Goal: Task Accomplishment & Management: Use online tool/utility

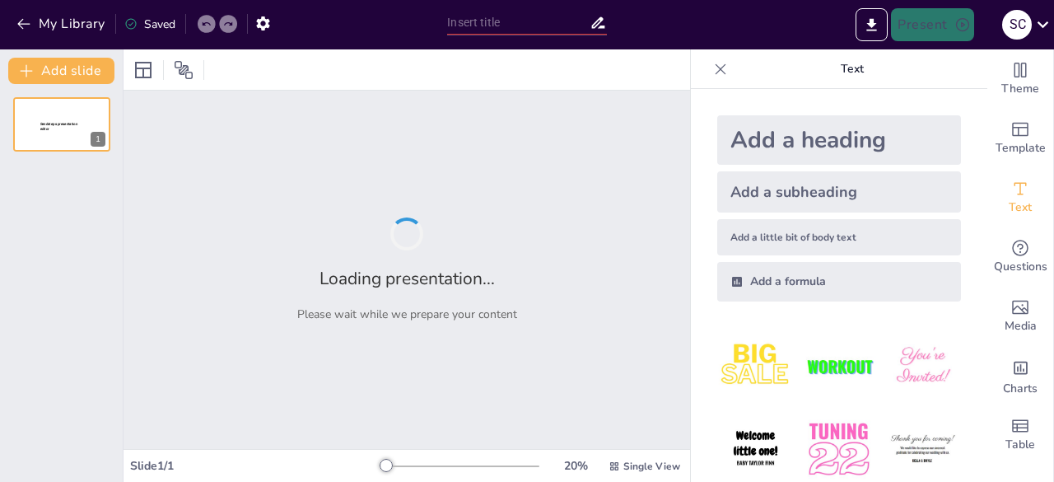
type input "Las 5´S de la calidad"
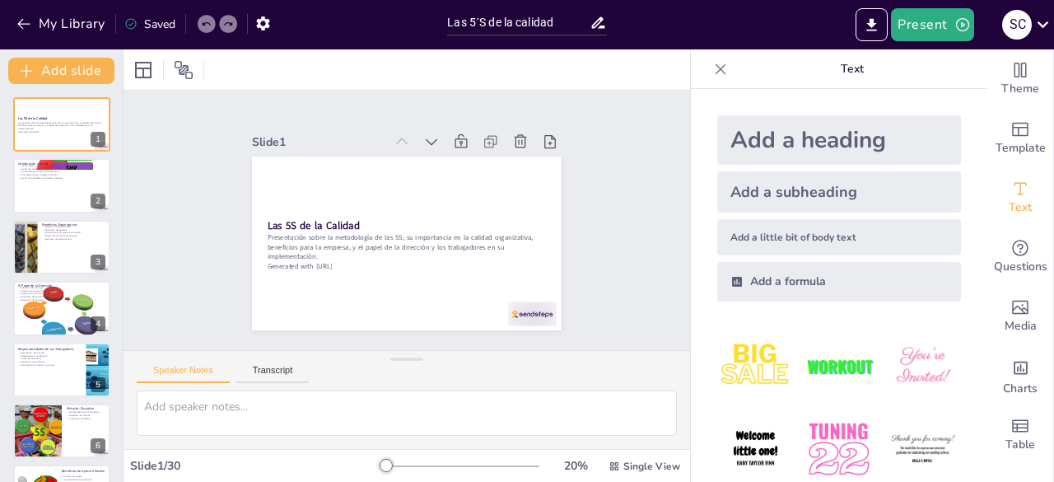
checkbox input "true"
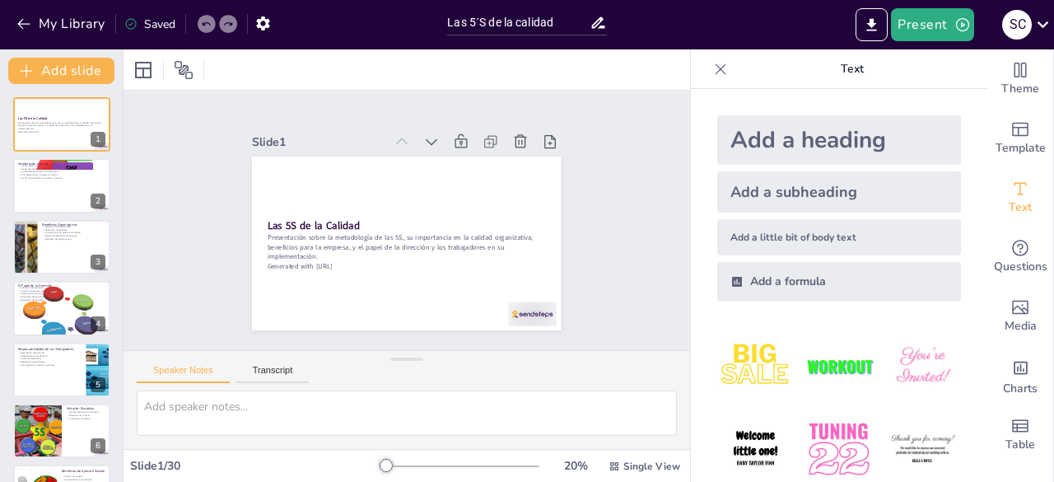
checkbox input "true"
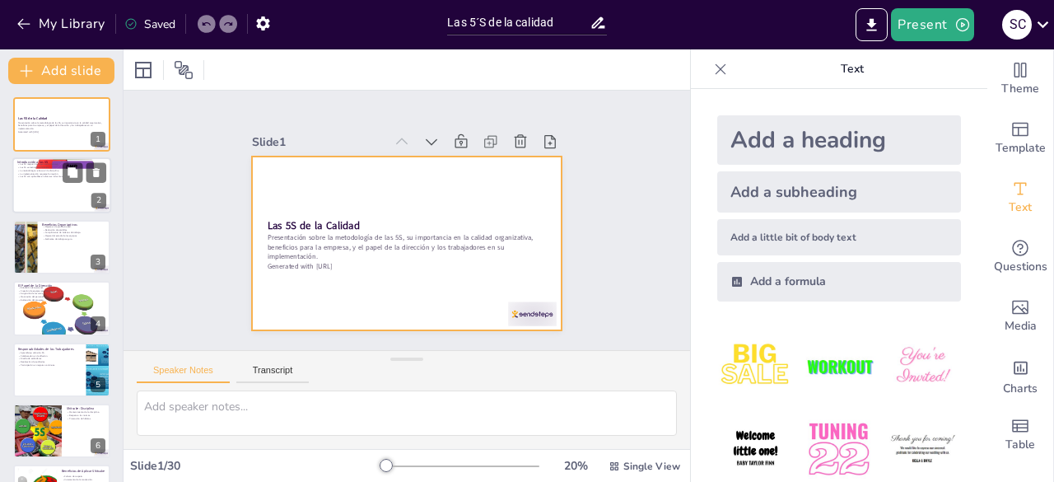
checkbox input "true"
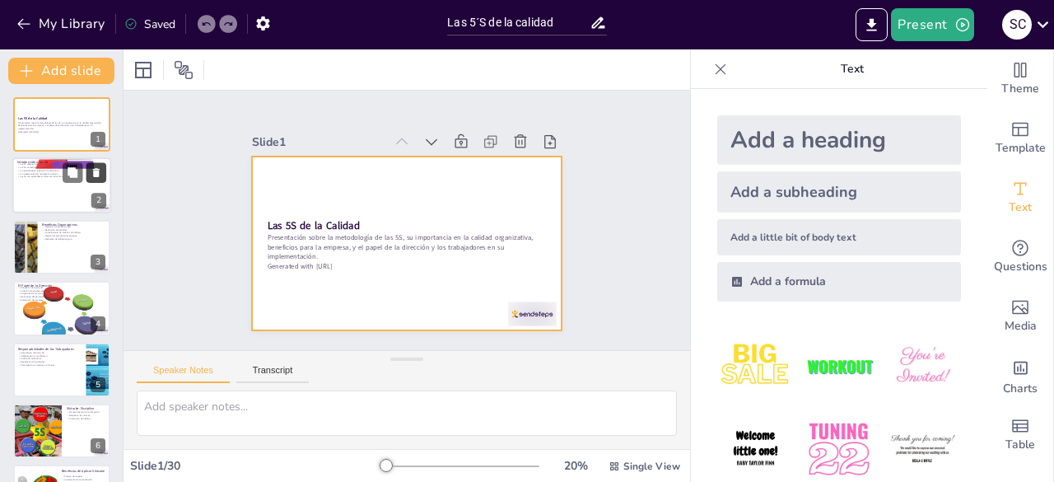
checkbox input "true"
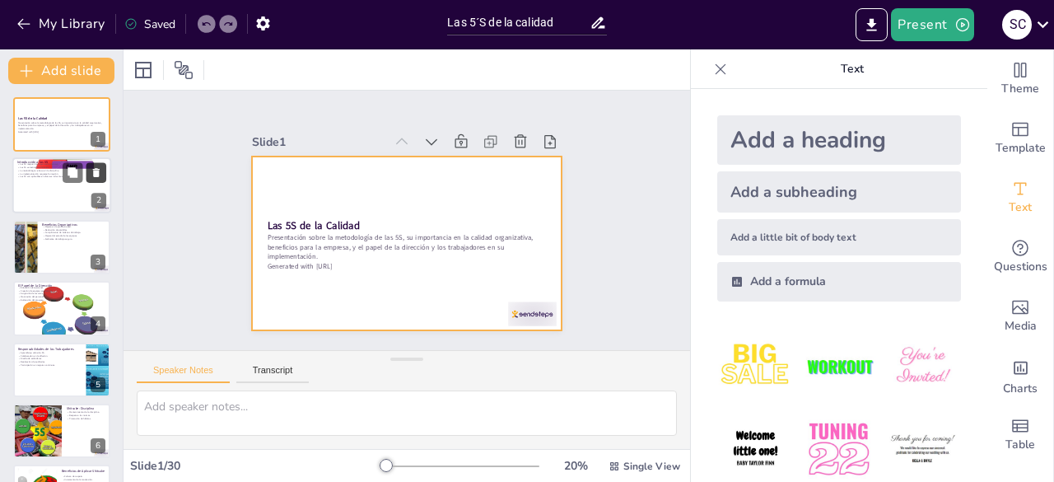
checkbox input "true"
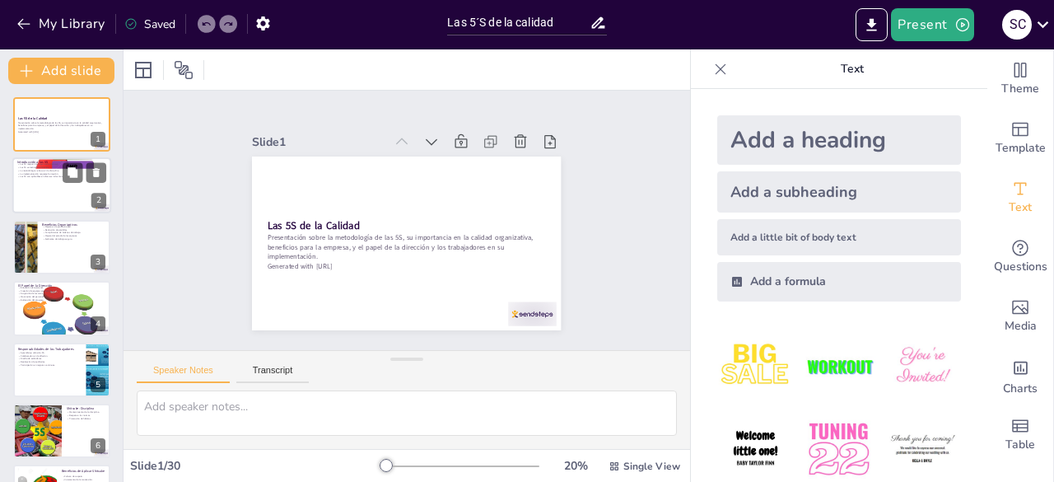
checkbox input "true"
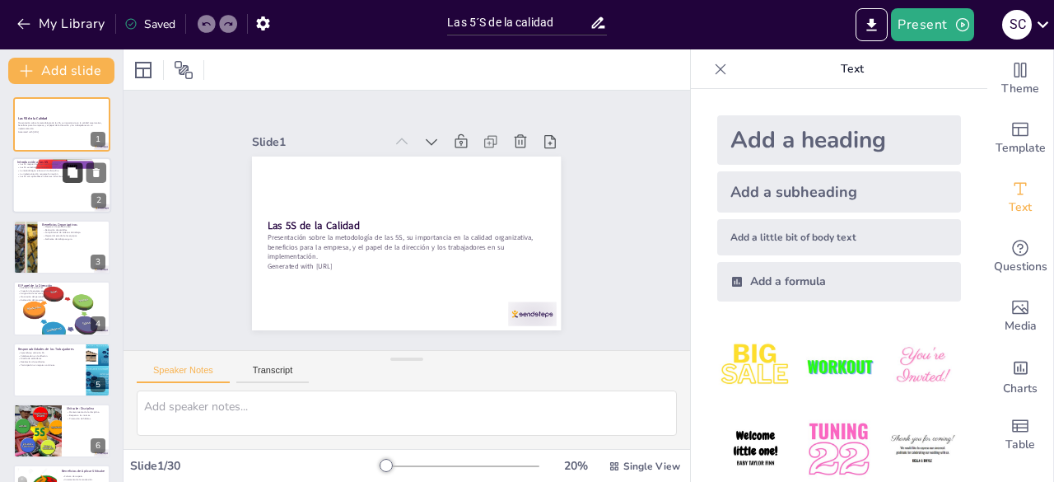
checkbox input "true"
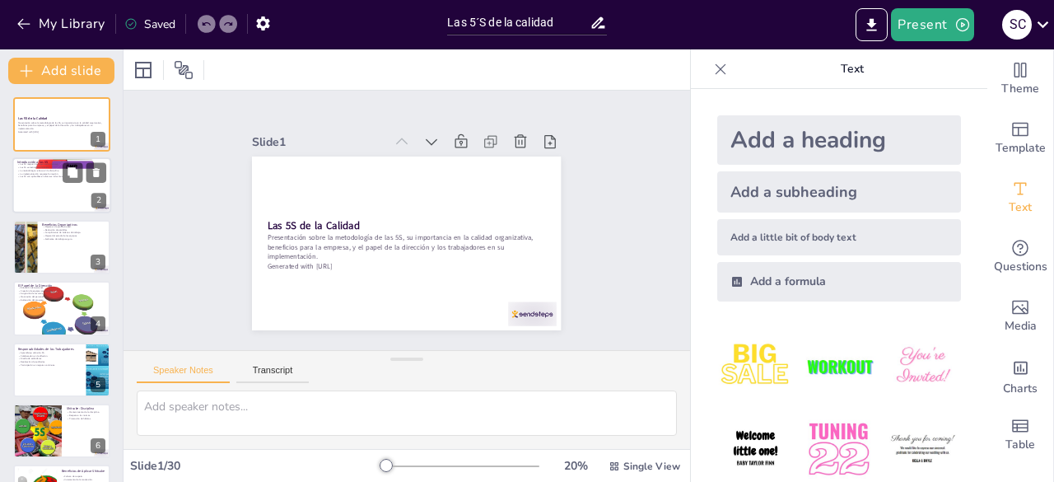
checkbox input "true"
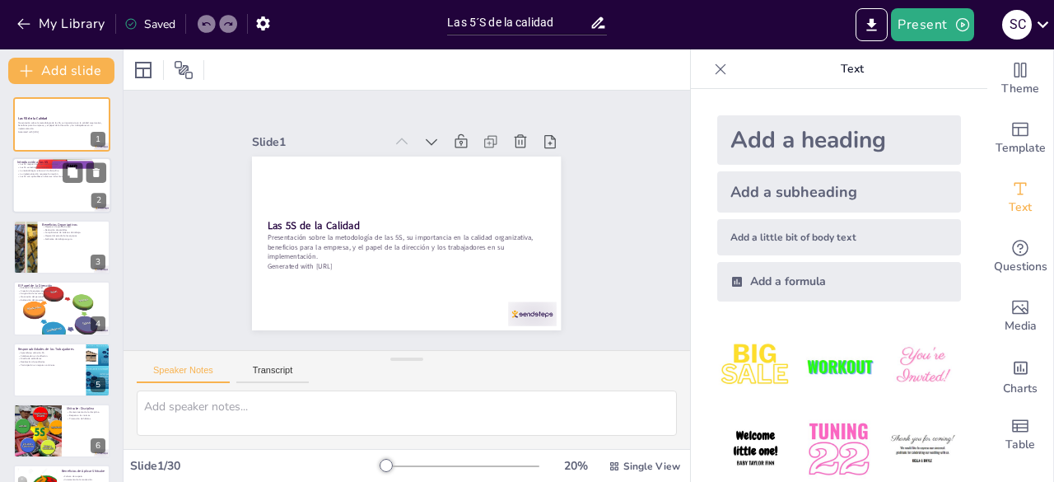
click at [61, 181] on div at bounding box center [61, 186] width 99 height 56
type textarea "La organización es clave en cualquier entorno laboral. Las 5S proporcionan un m…"
checkbox input "true"
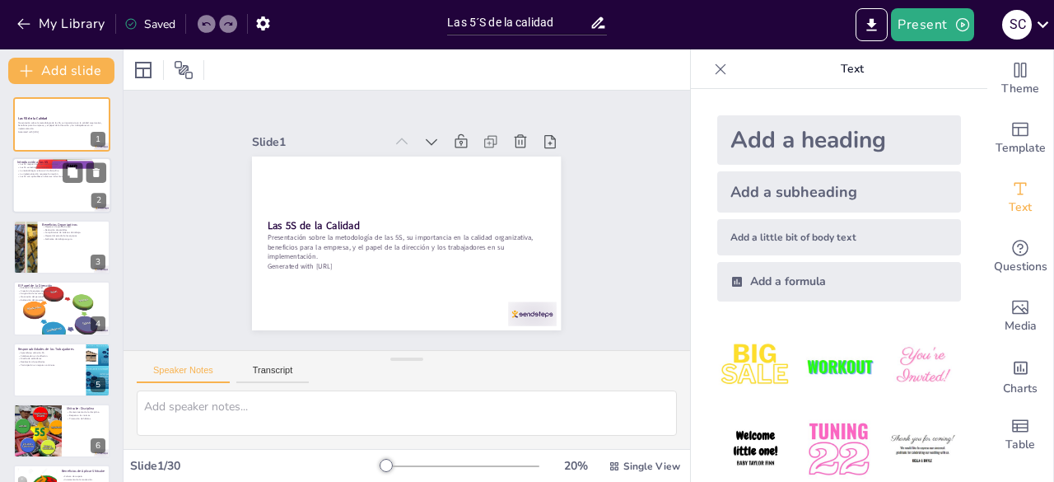
checkbox input "true"
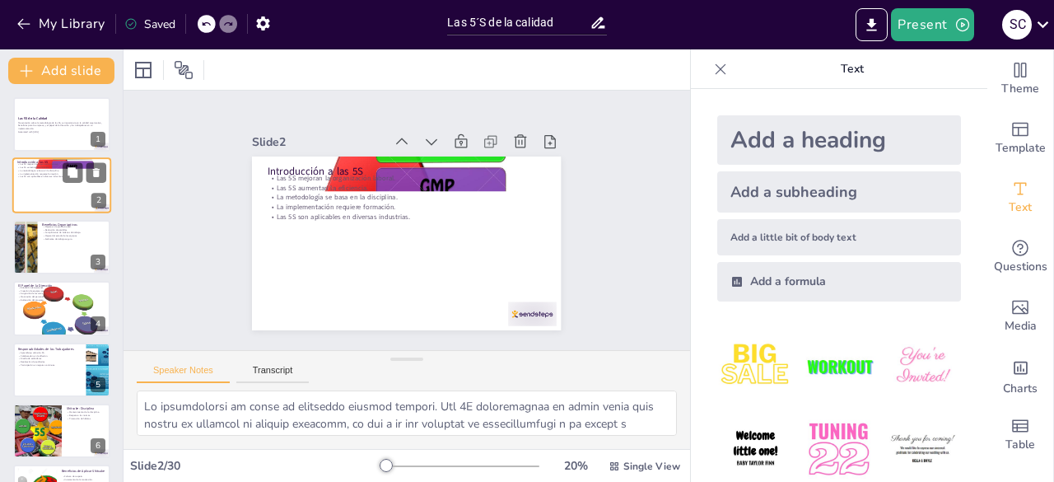
checkbox input "true"
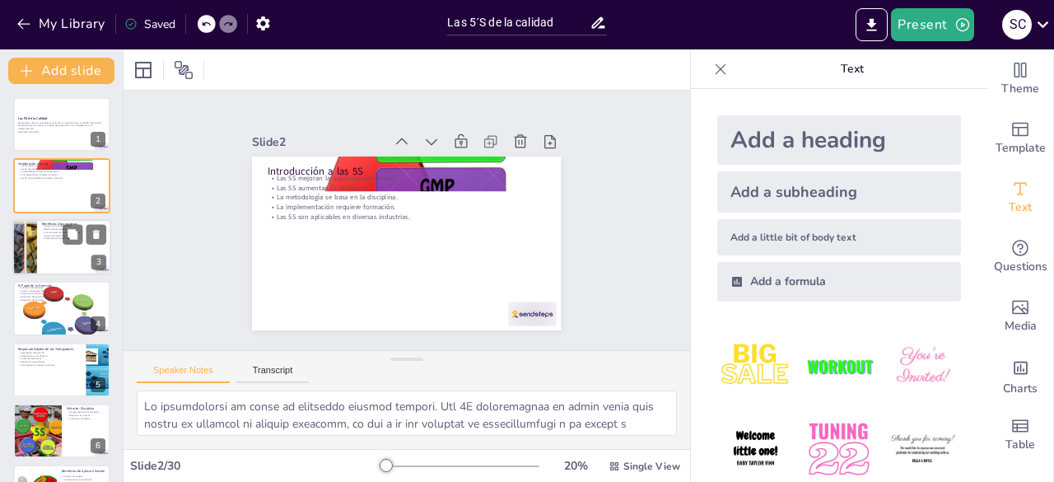
checkbox input "true"
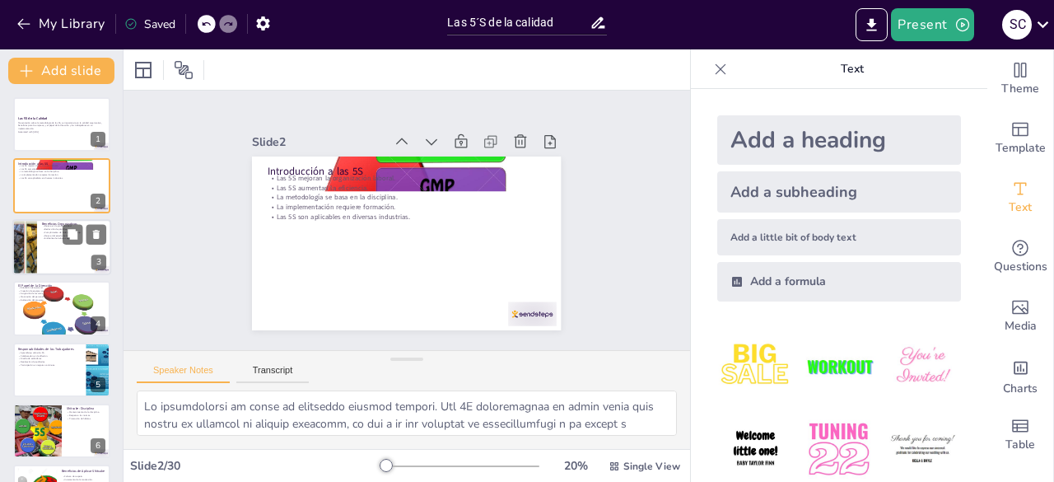
checkbox input "true"
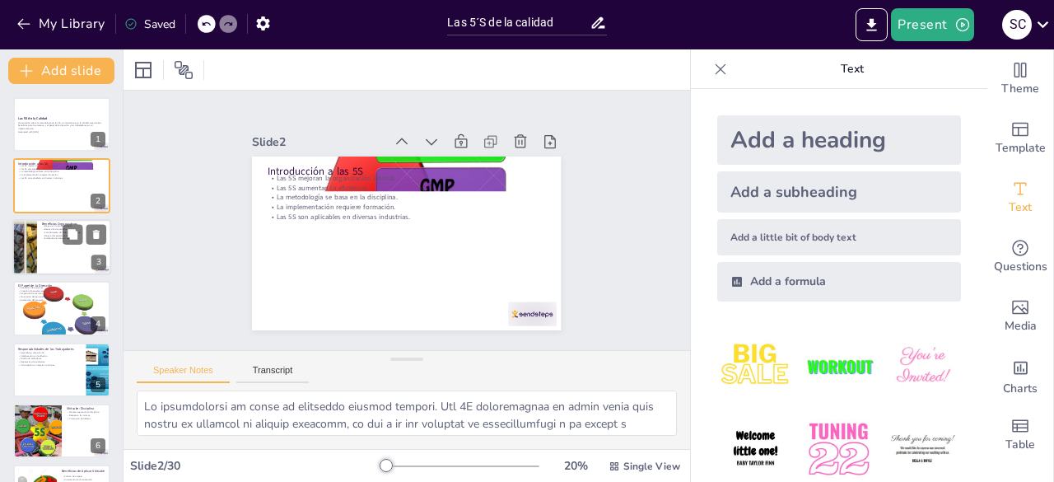
checkbox input "true"
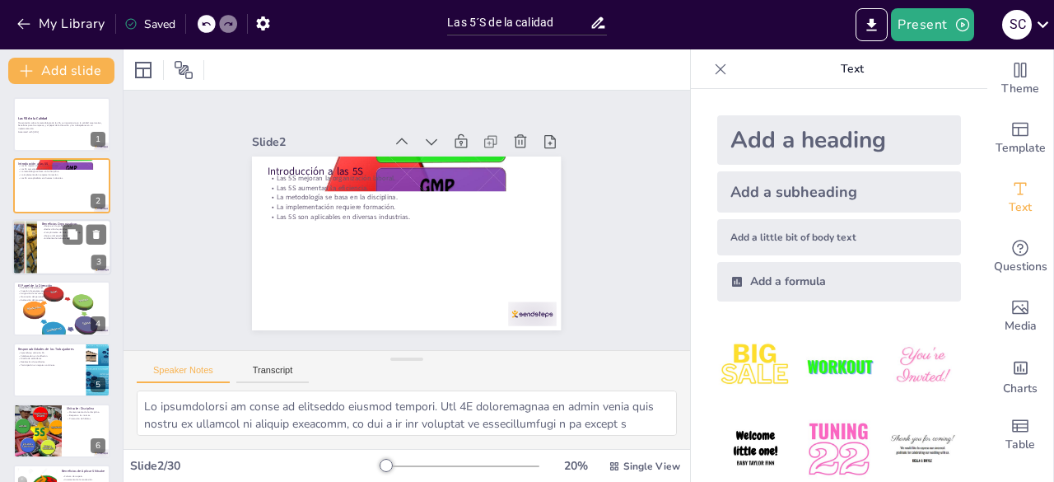
checkbox input "true"
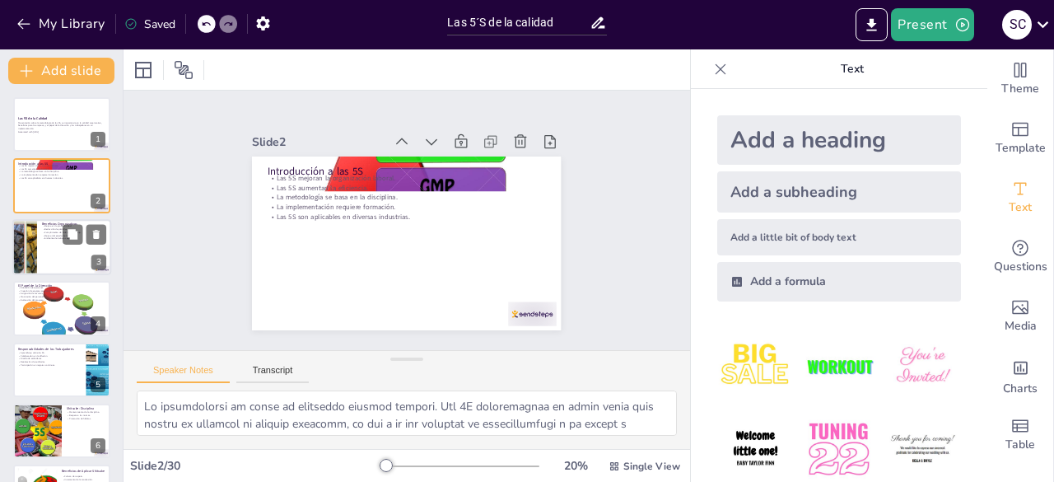
checkbox input "true"
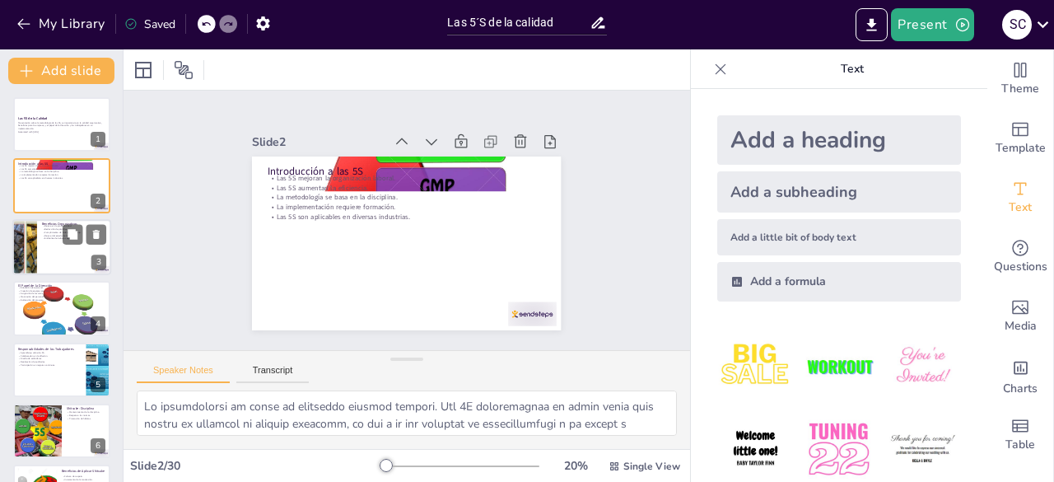
checkbox input "true"
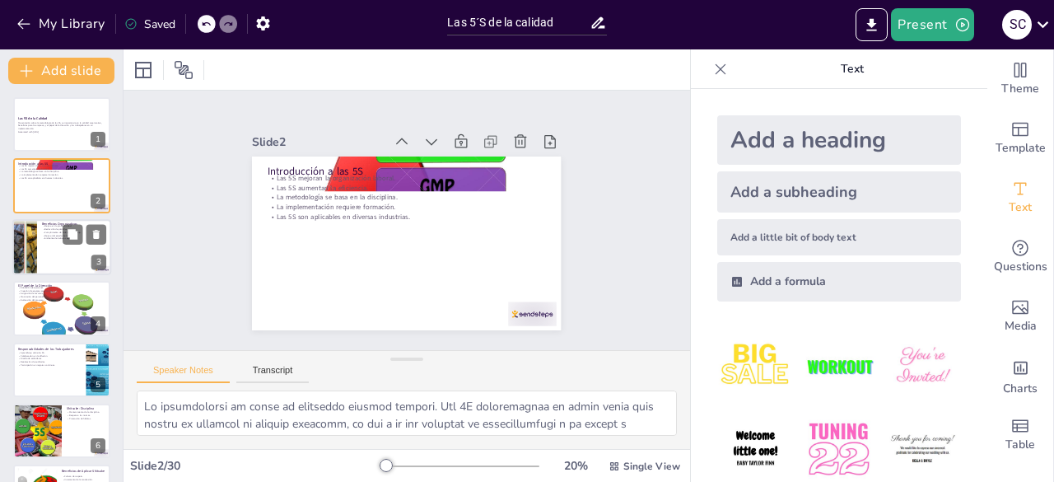
checkbox input "true"
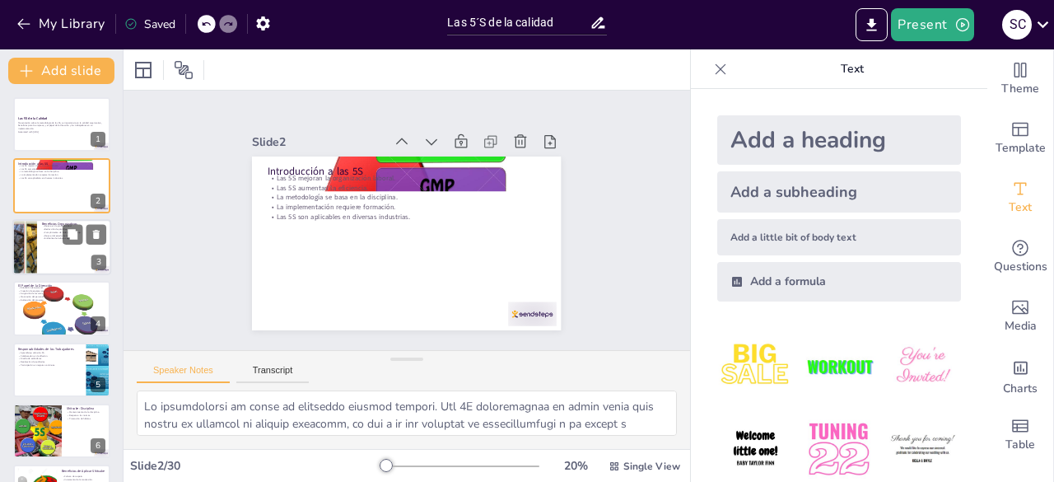
click at [58, 240] on div at bounding box center [61, 247] width 99 height 56
type textarea "La productividad se ve directamente afectada por la implementación de las 5S. U…"
checkbox input "true"
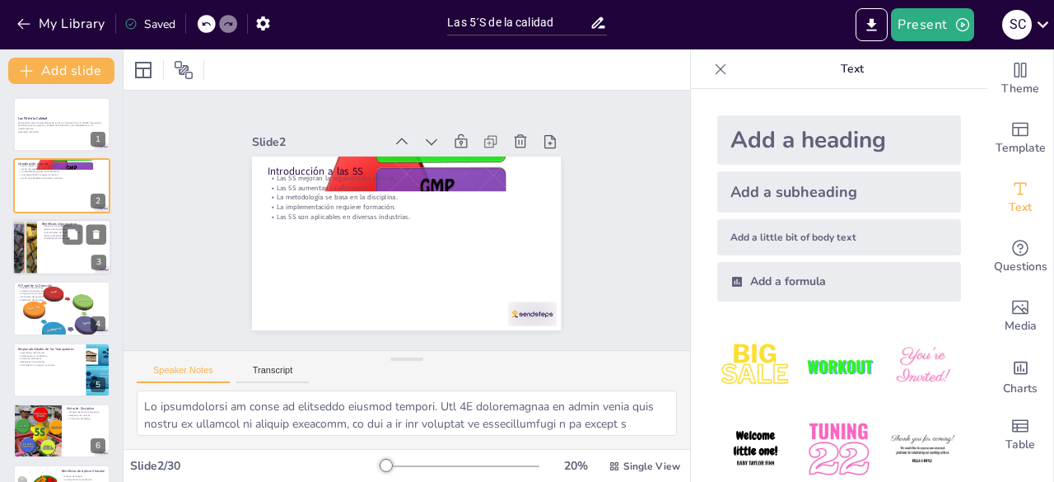
checkbox input "true"
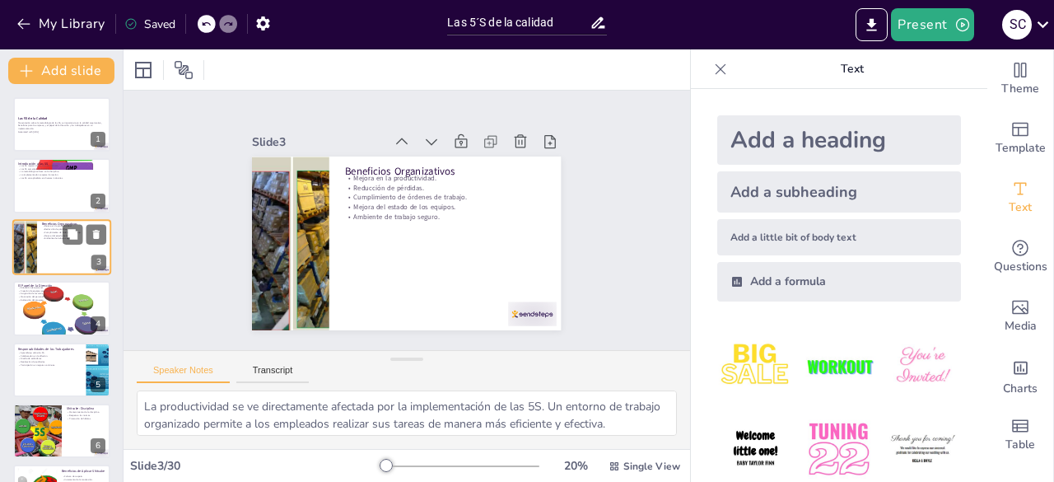
checkbox input "true"
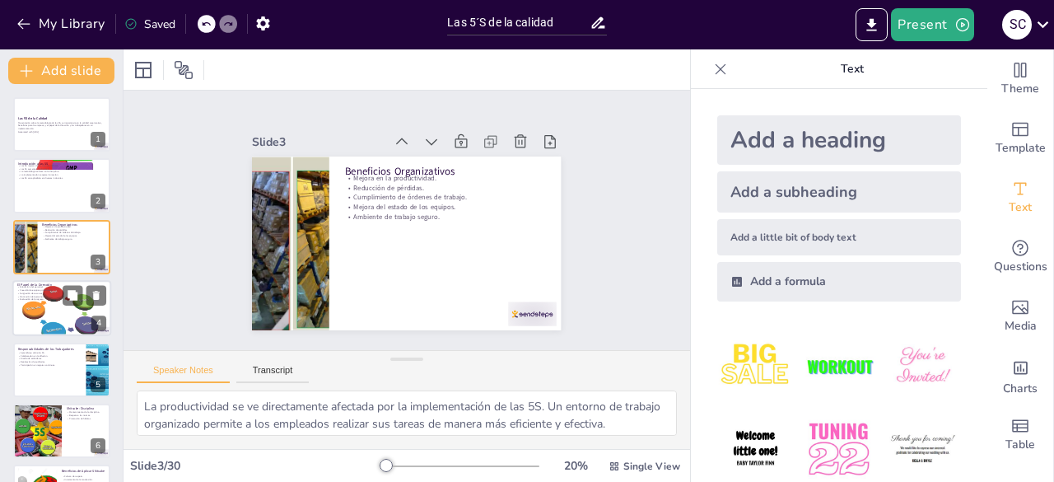
checkbox input "true"
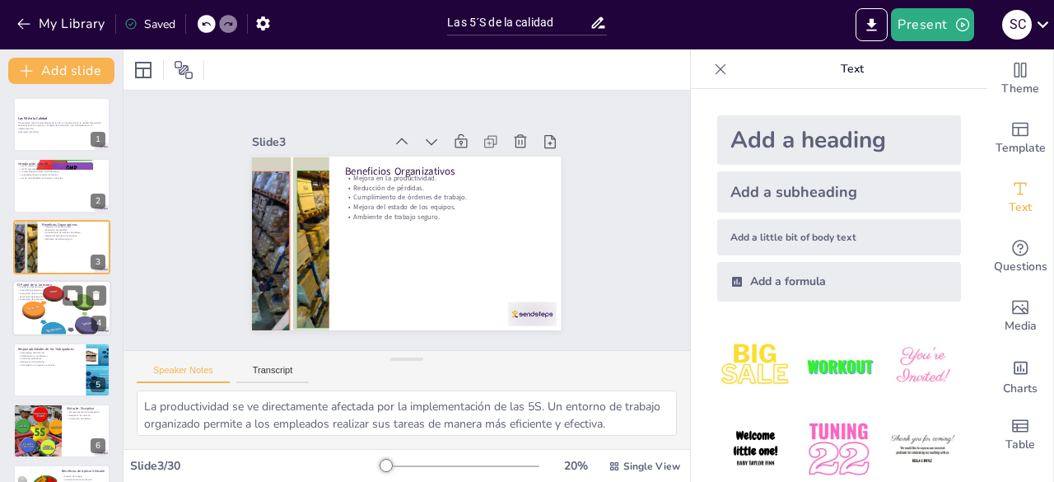
checkbox input "true"
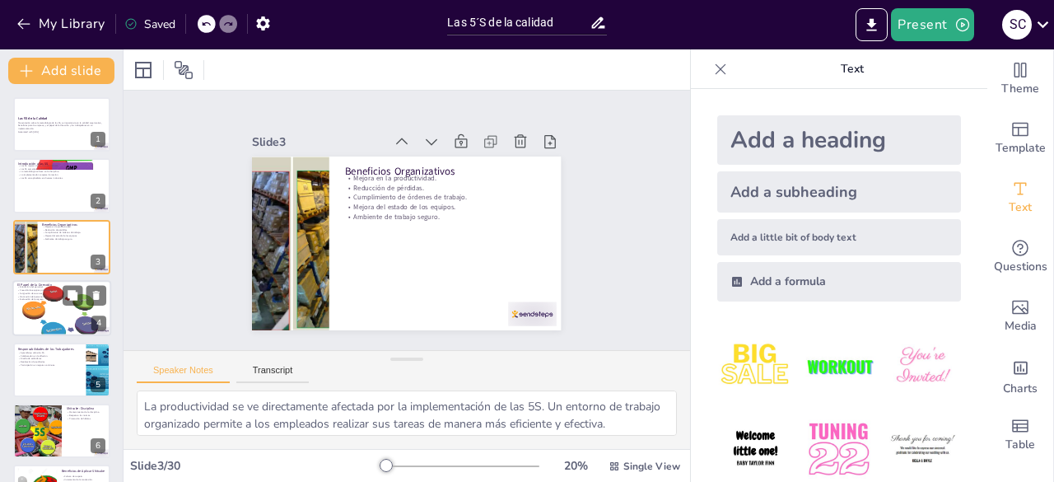
checkbox input "true"
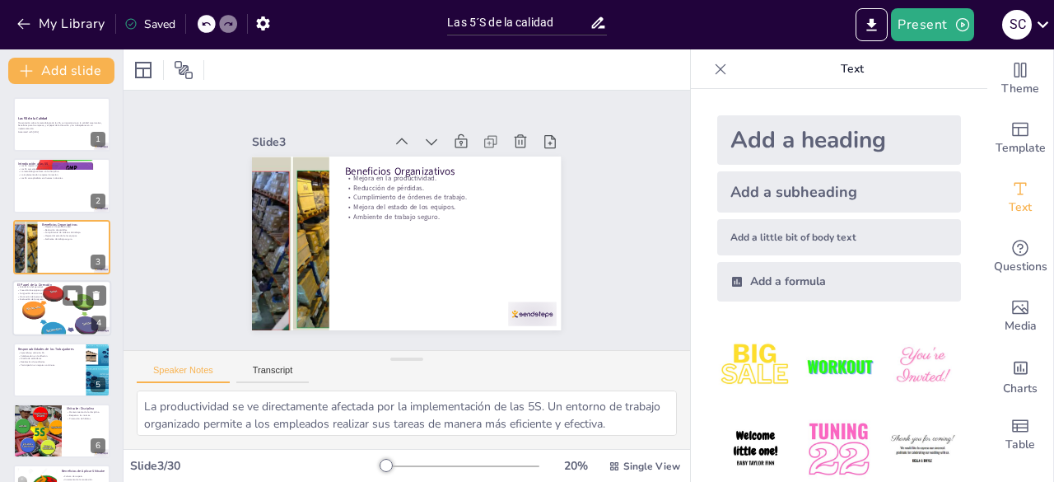
checkbox input "true"
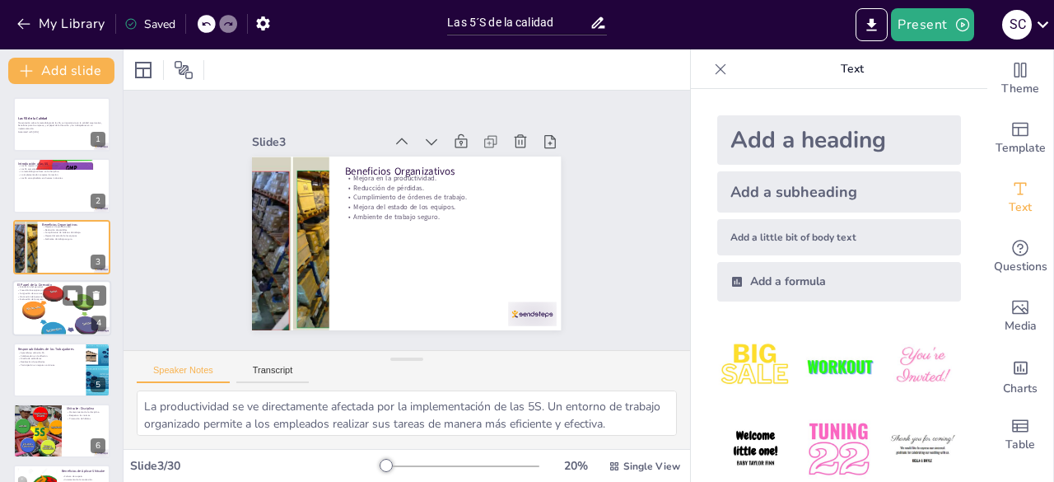
checkbox input "true"
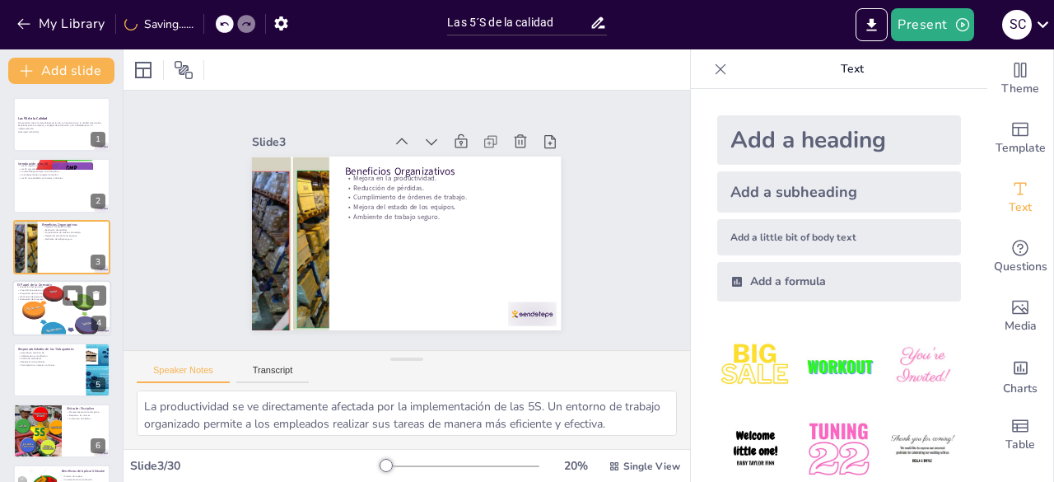
click at [54, 297] on p "Motivación del personal." at bounding box center [61, 296] width 89 height 3
type textarea "La educación es un aspecto crítico en la implementación de las 5S. La dirección…"
checkbox input "true"
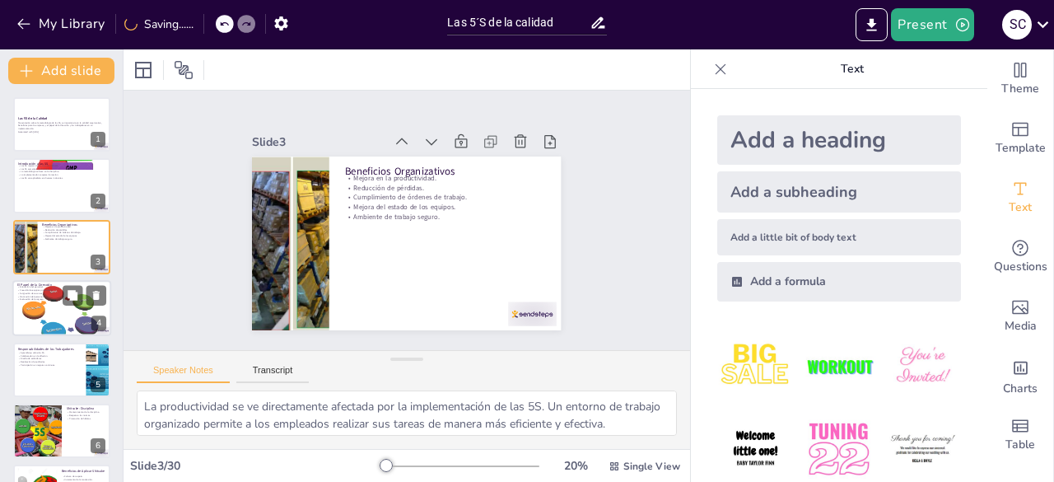
checkbox input "true"
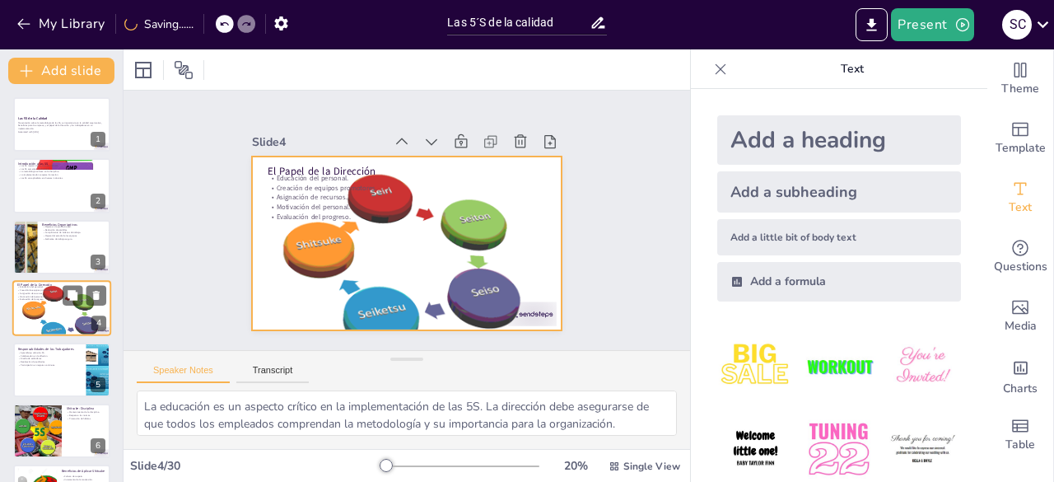
scroll to position [25, 0]
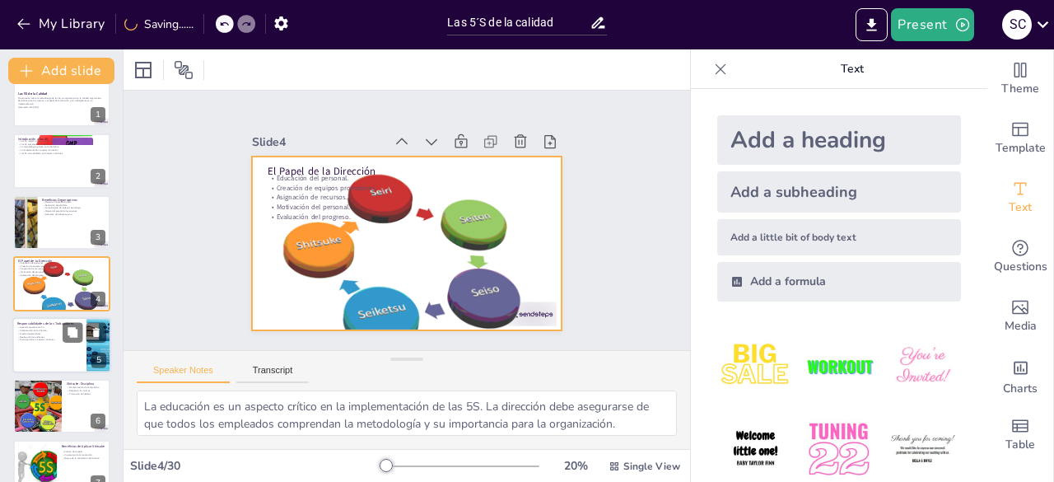
checkbox input "true"
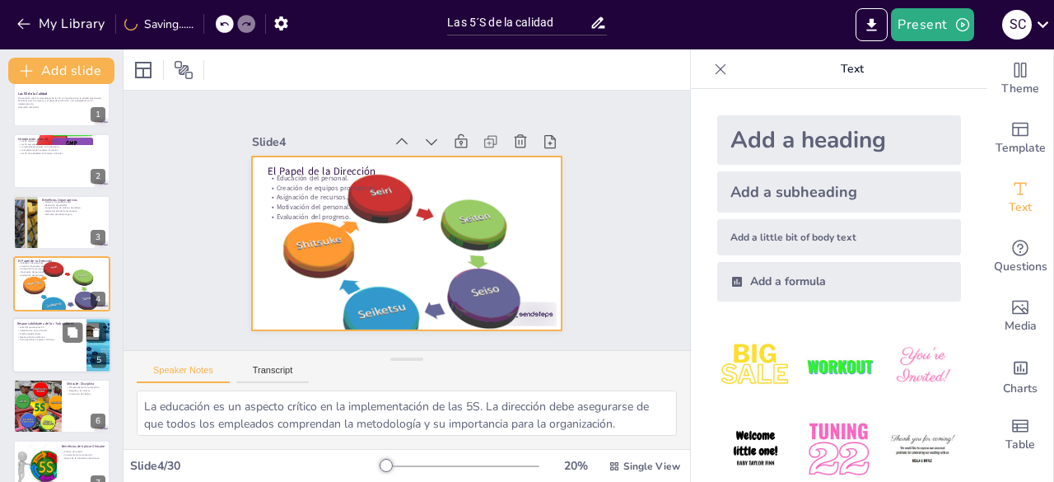
checkbox input "true"
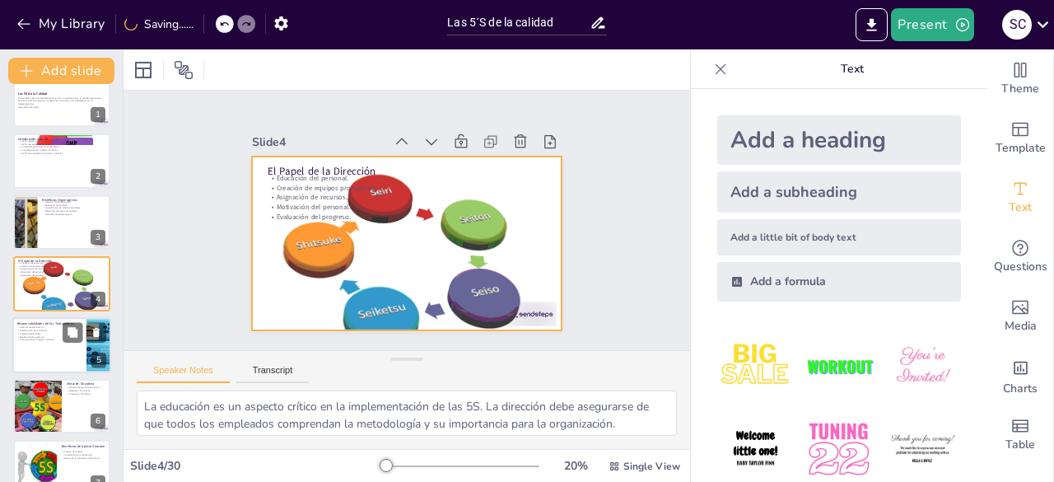
checkbox input "true"
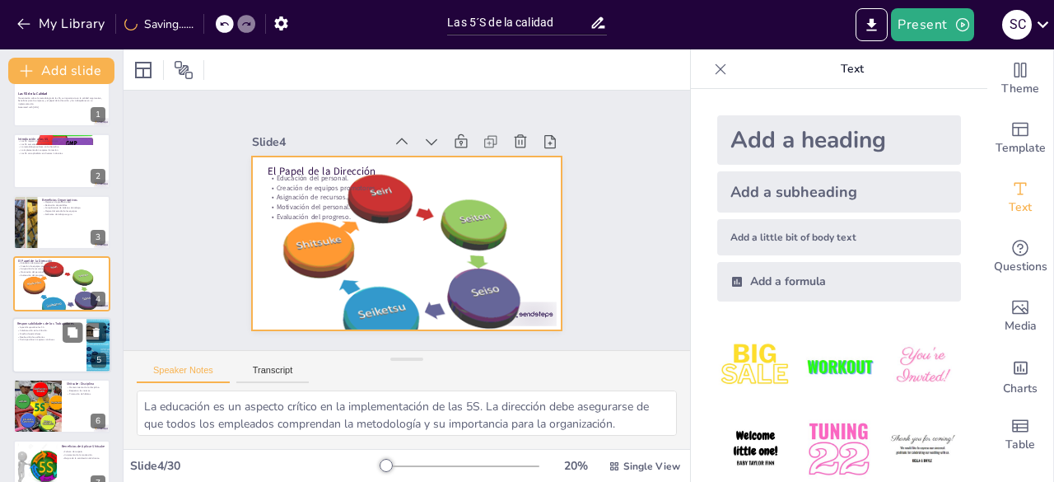
checkbox input "true"
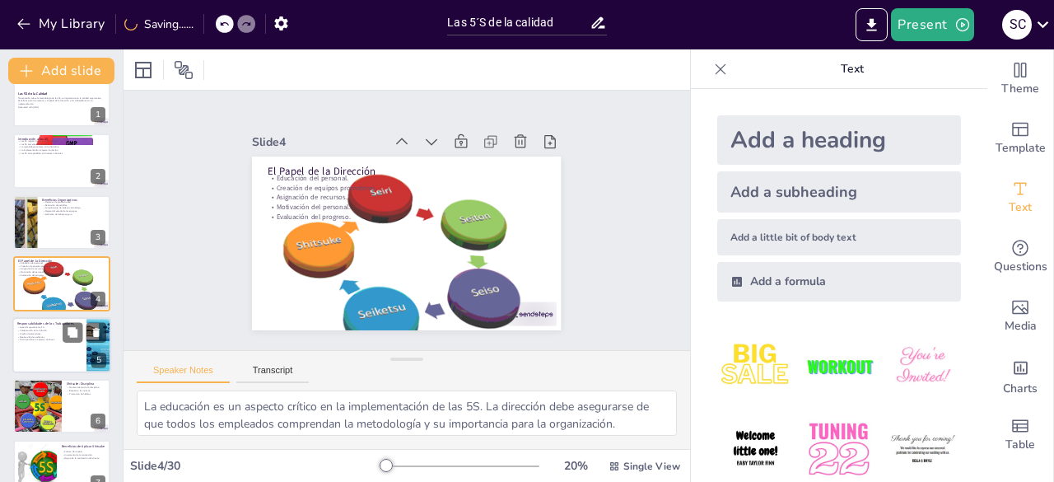
checkbox input "true"
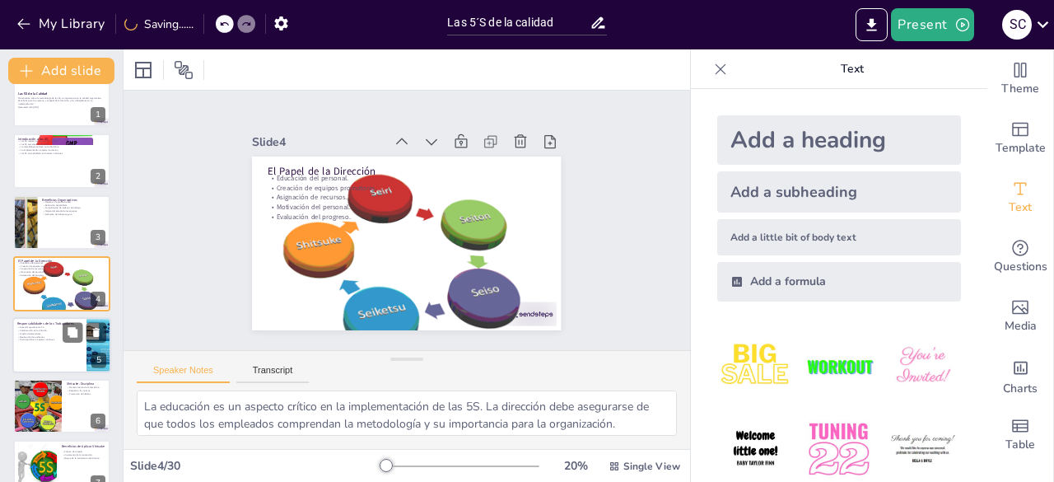
checkbox input "true"
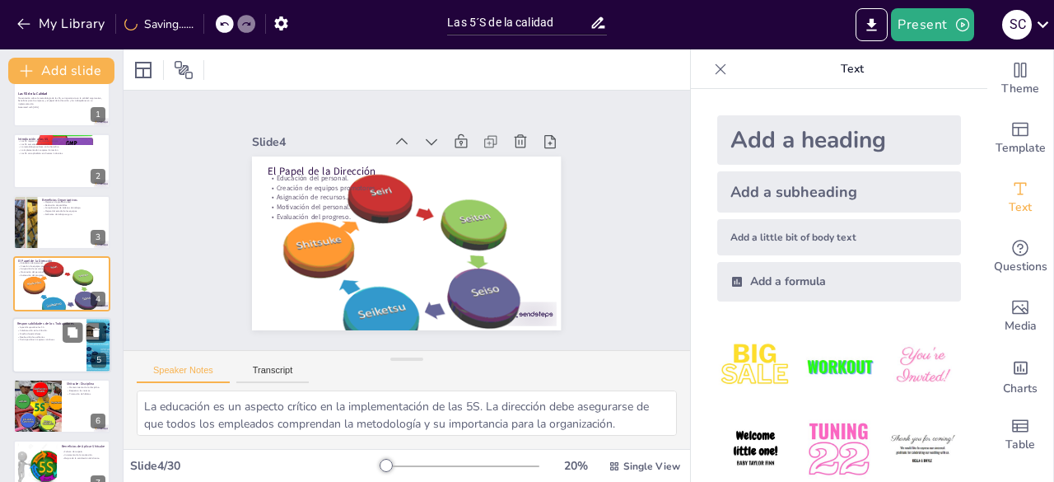
checkbox input "true"
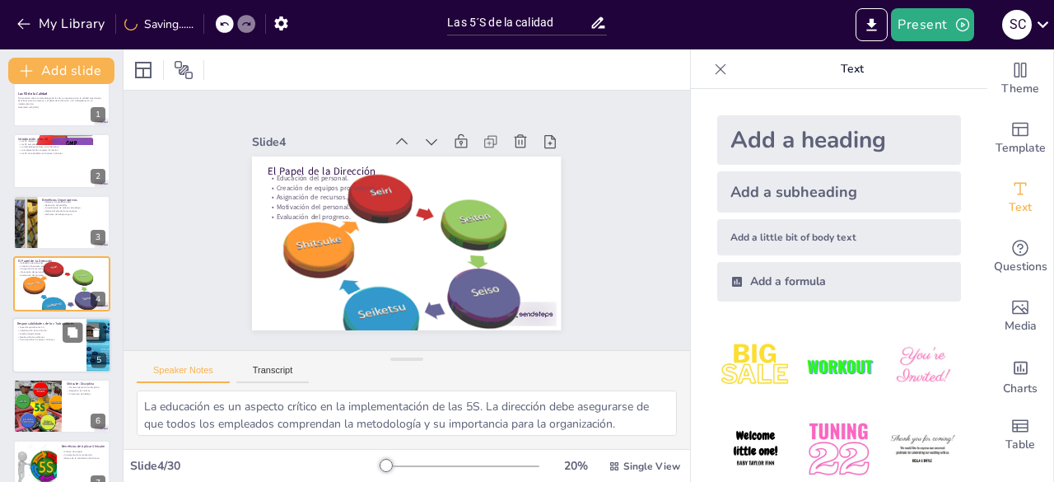
click at [49, 358] on div at bounding box center [61, 345] width 99 height 56
type textarea "El aprendizaje sobre las 5S es fundamental para que los trabajadores comprendan…"
checkbox input "true"
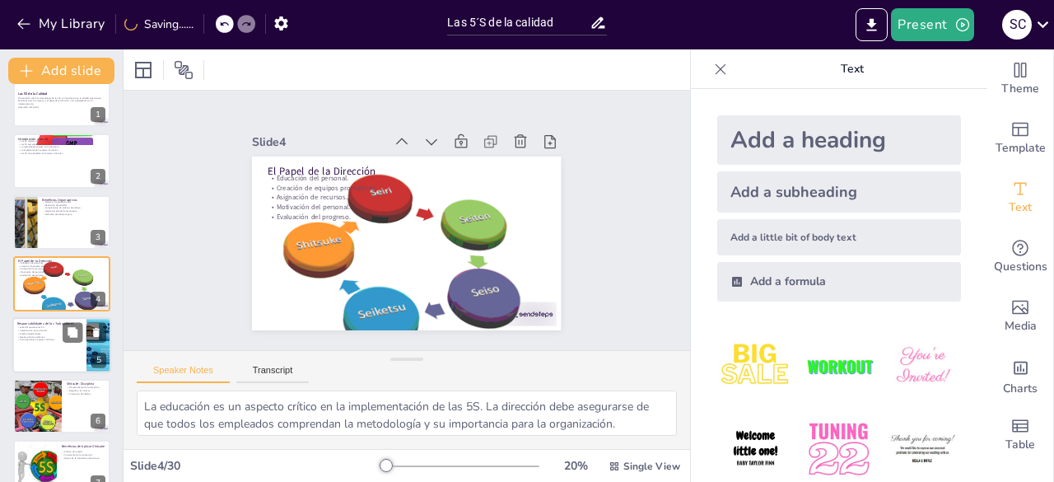
checkbox input "true"
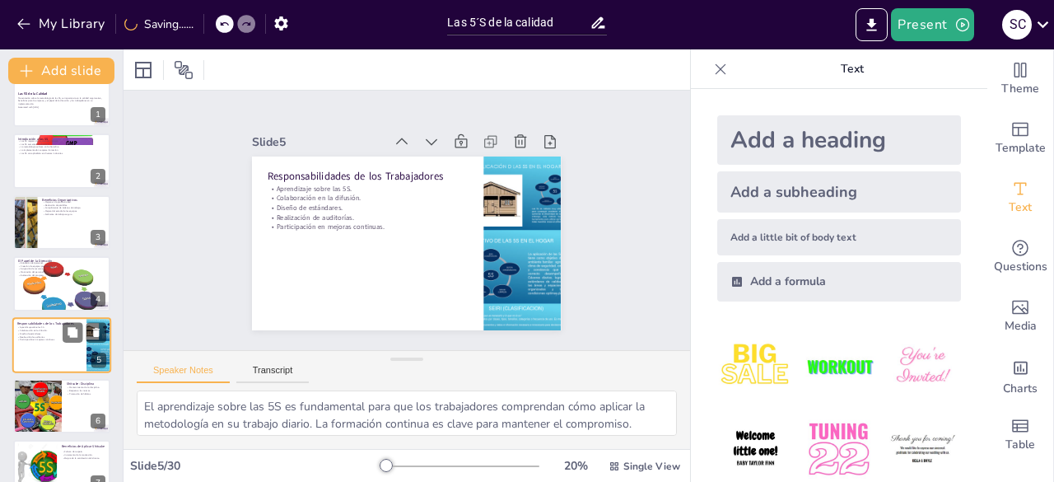
scroll to position [86, 0]
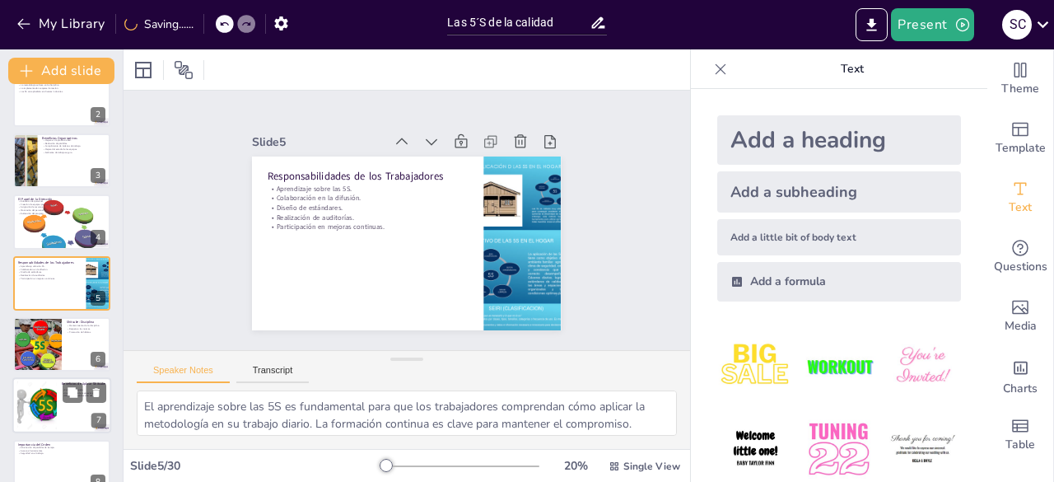
checkbox input "true"
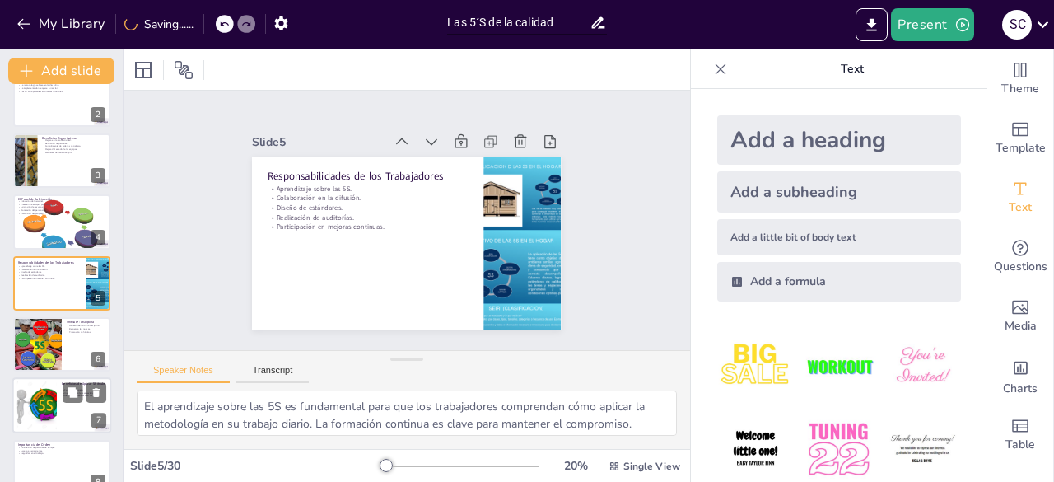
checkbox input "true"
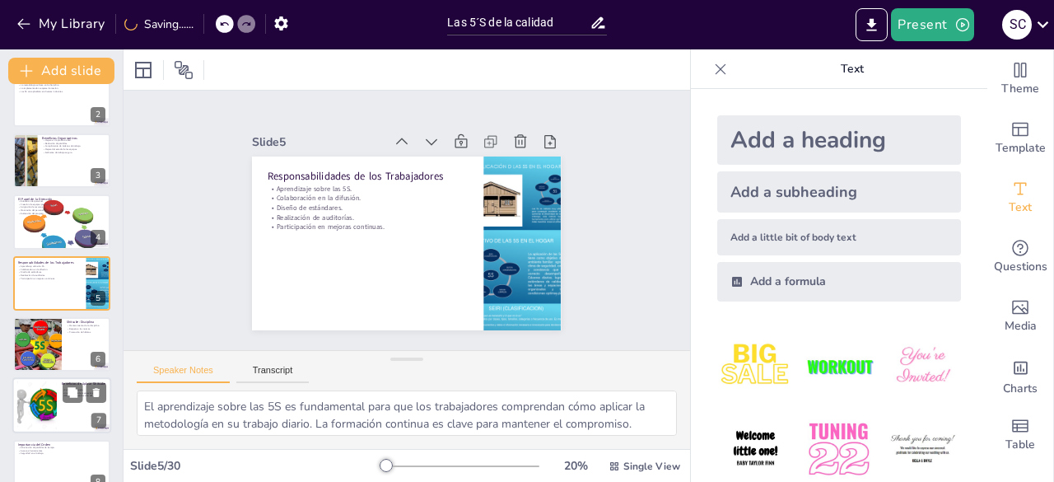
checkbox input "true"
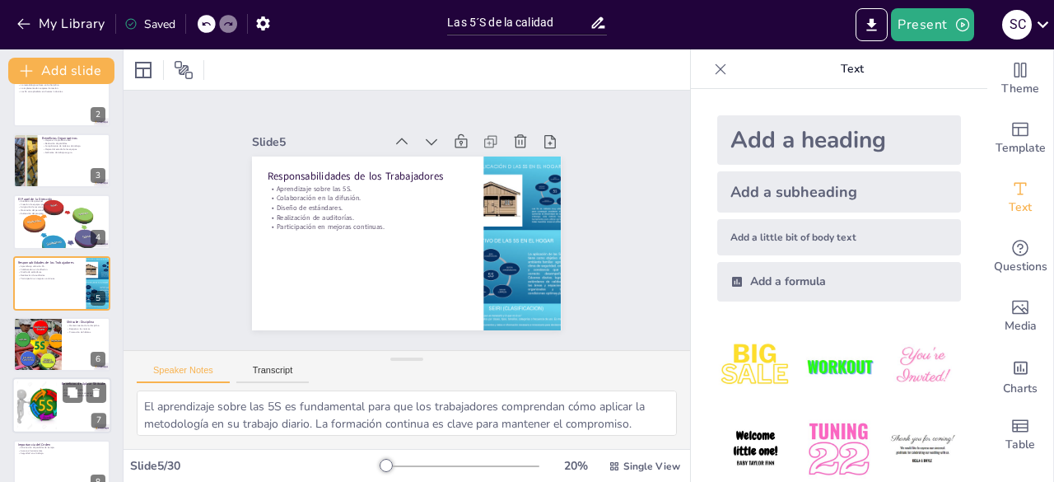
click at [44, 408] on div at bounding box center [37, 405] width 50 height 50
type textarea "Fomentar una cultura de respeto en el lugar de trabajo es esencial para el bien…"
checkbox input "true"
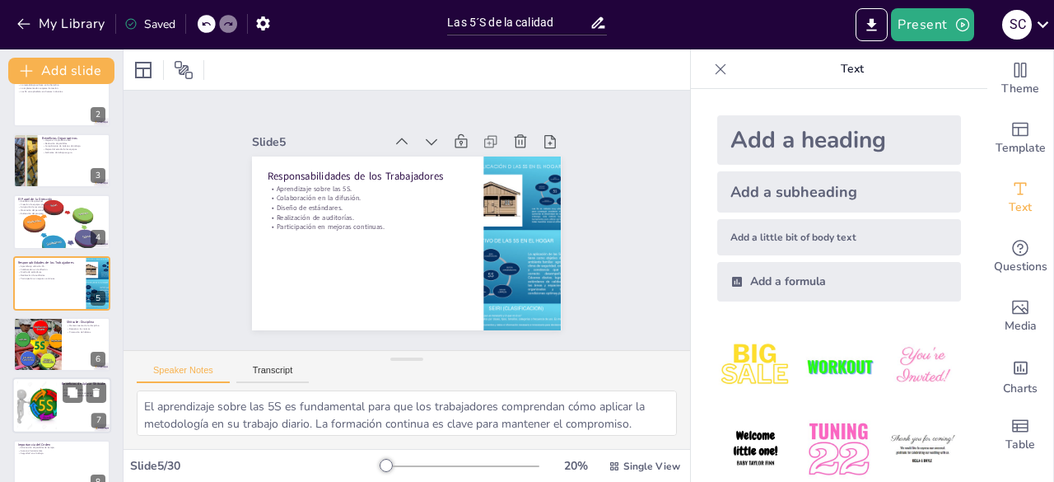
checkbox input "true"
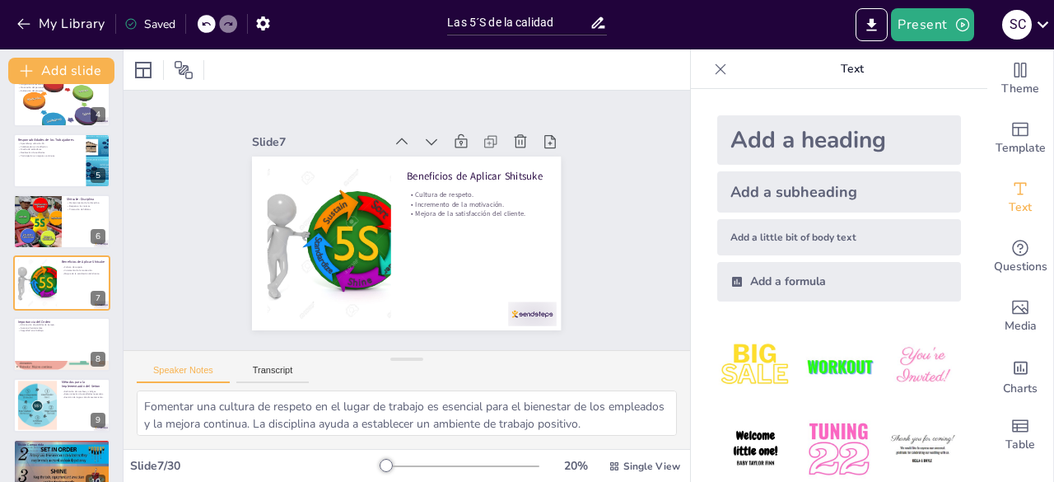
checkbox input "true"
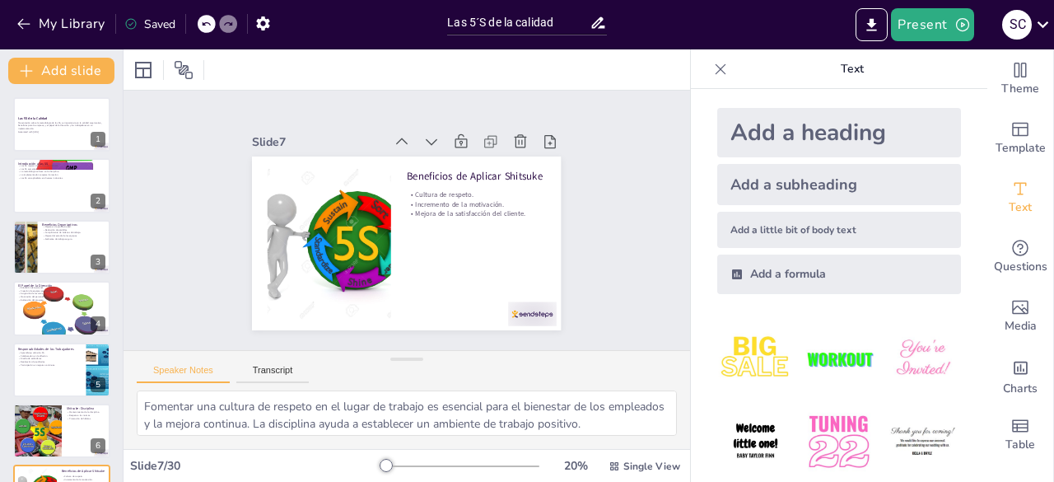
scroll to position [0, 0]
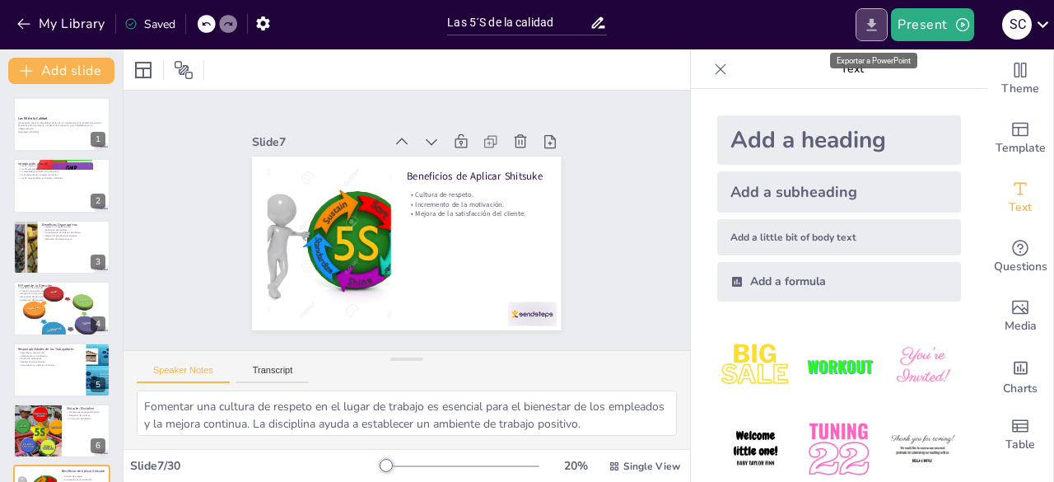
click at [876, 27] on icon "Export to PowerPoint" at bounding box center [871, 24] width 17 height 17
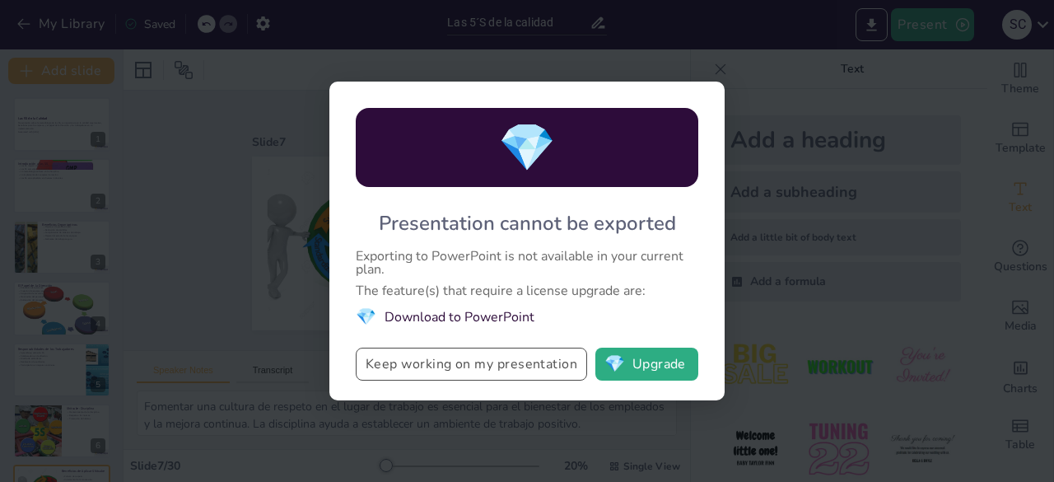
click at [531, 366] on button "Keep working on my presentation" at bounding box center [471, 364] width 231 height 33
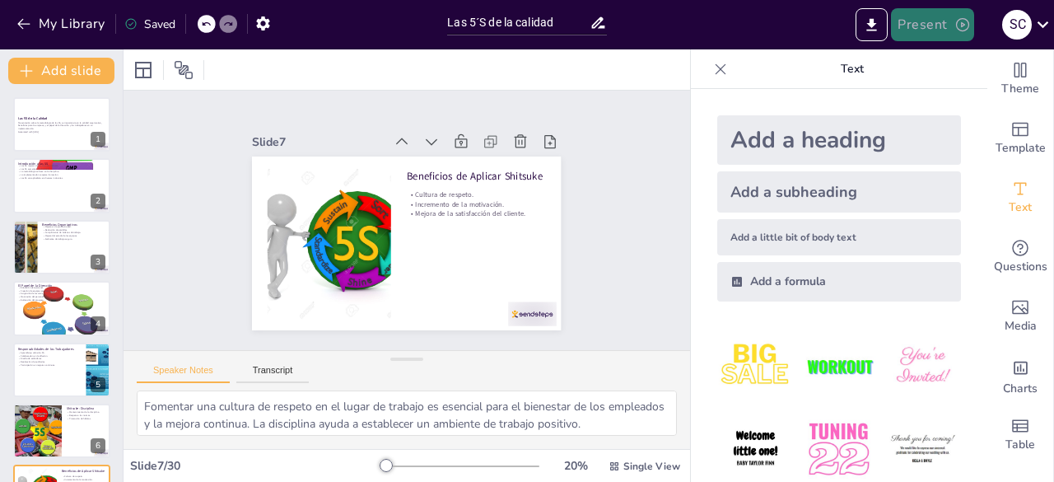
click at [939, 24] on button "Present" at bounding box center [932, 24] width 82 height 33
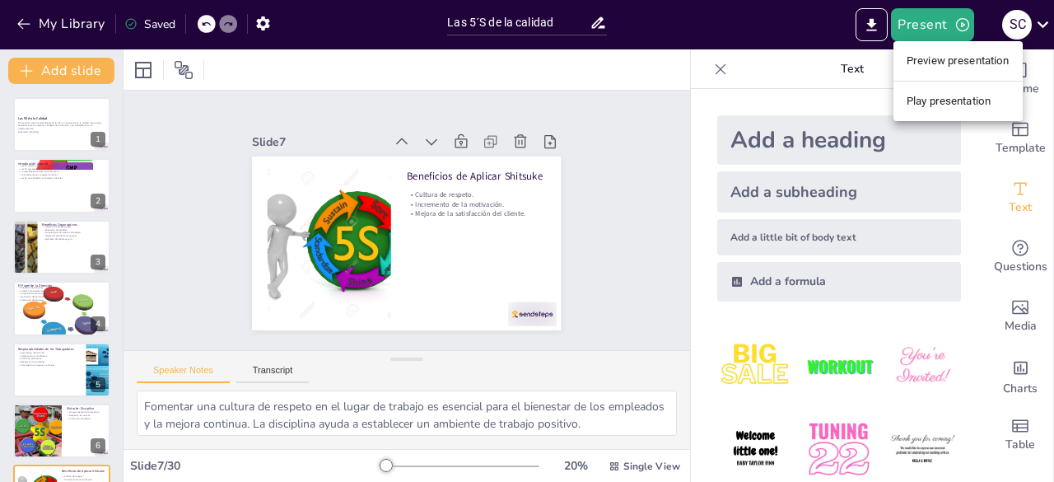
checkbox input "true"
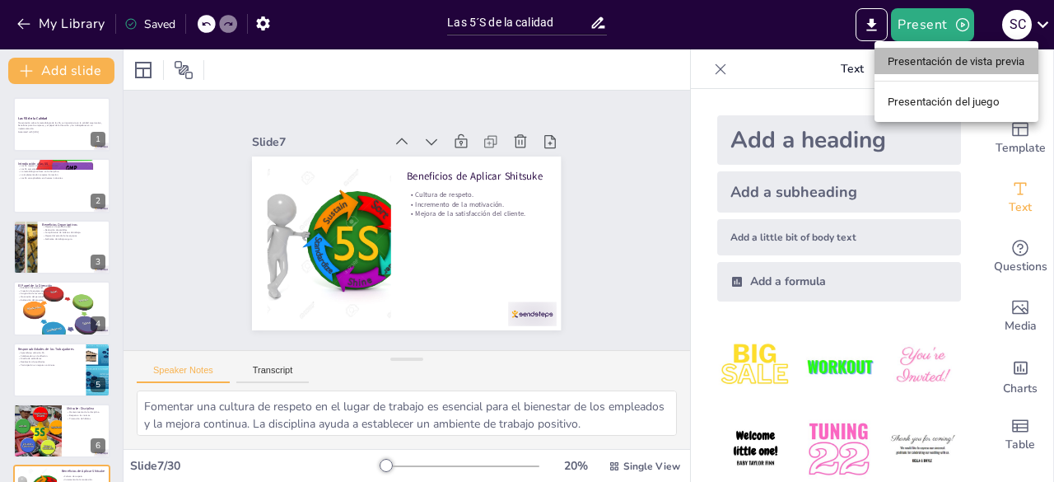
click at [924, 63] on font "Presentación de vista previa" at bounding box center [957, 61] width 138 height 12
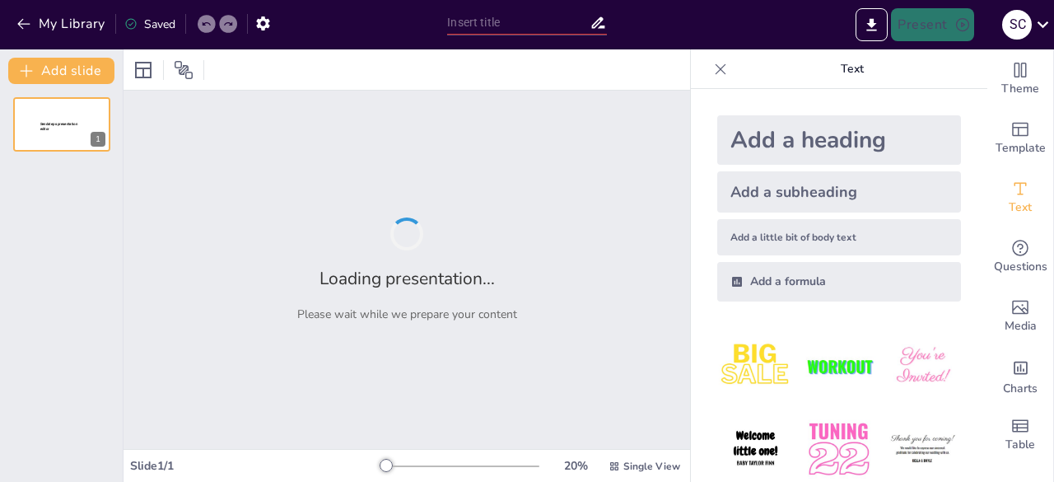
type input "Las 5´S de la calidad"
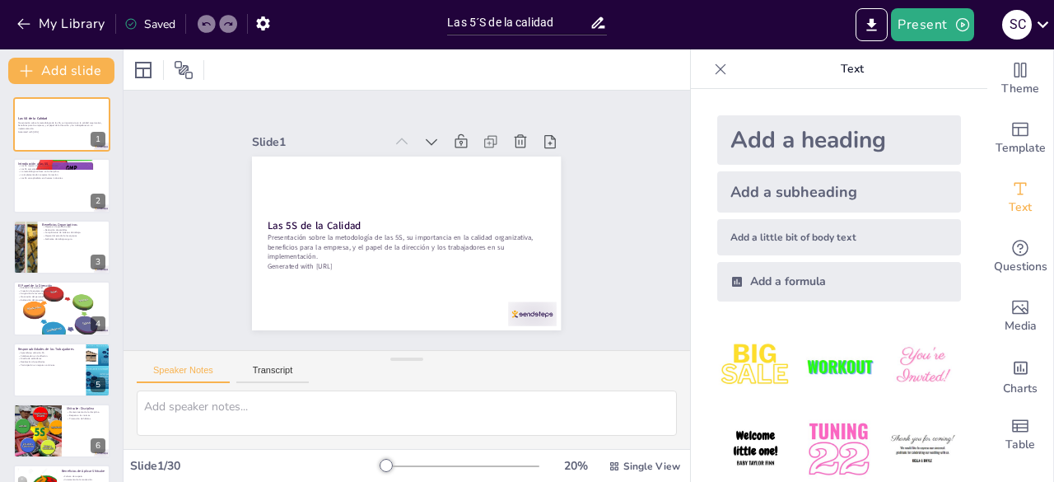
checkbox input "true"
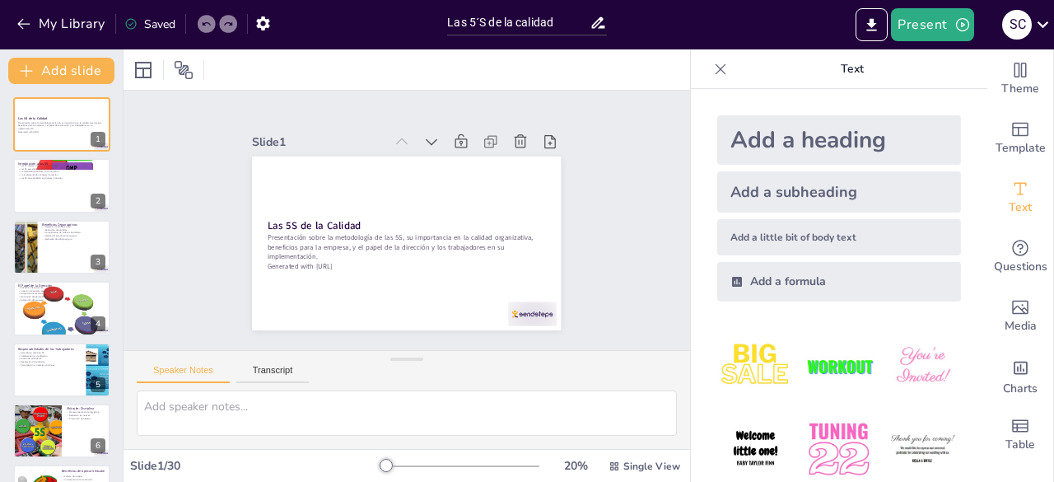
checkbox input "true"
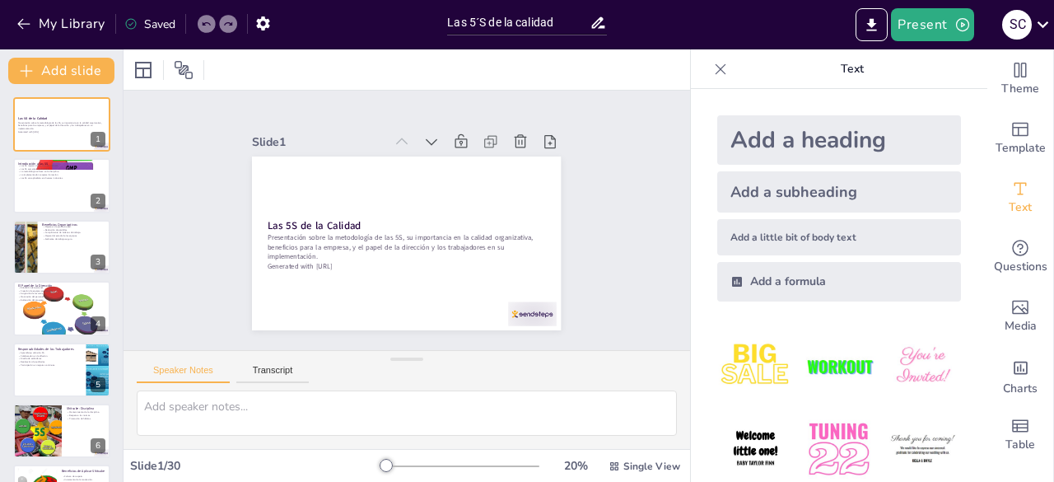
checkbox input "true"
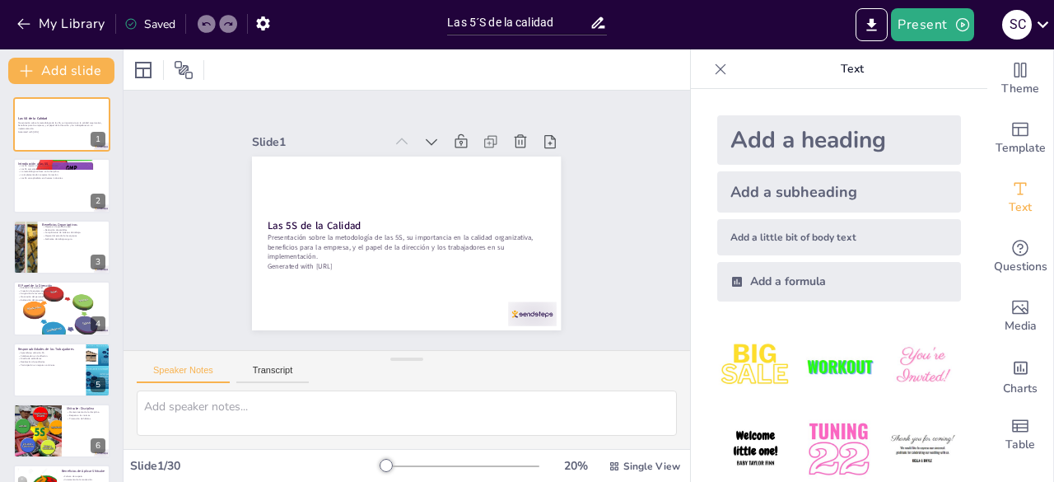
checkbox input "true"
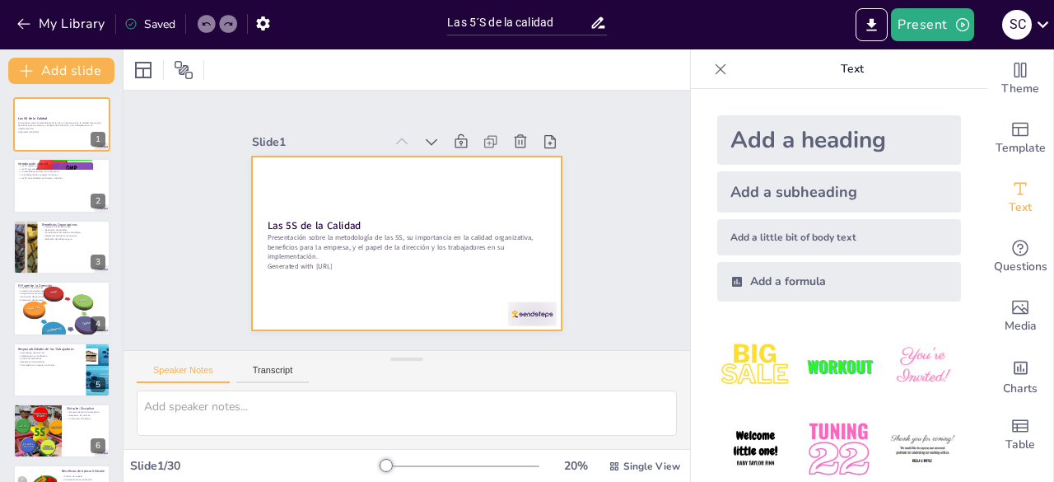
checkbox input "true"
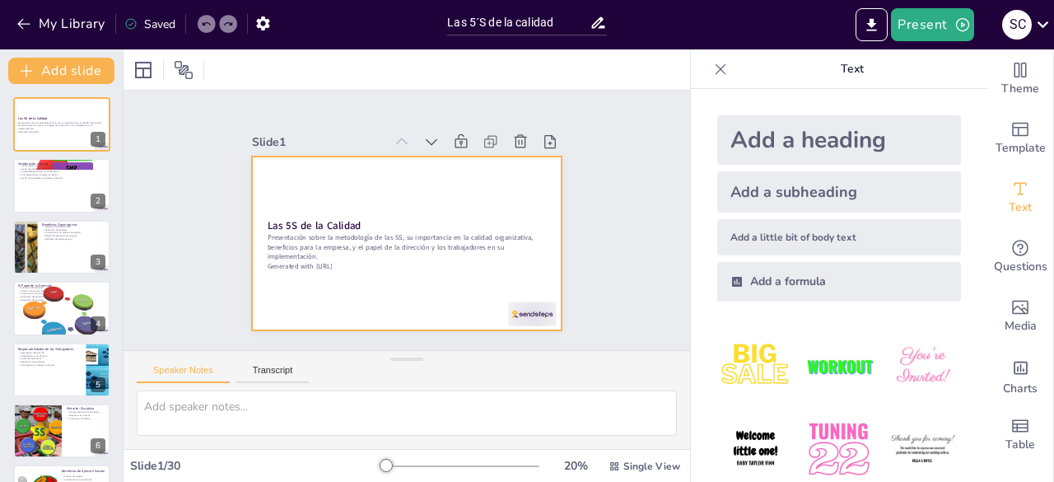
checkbox input "true"
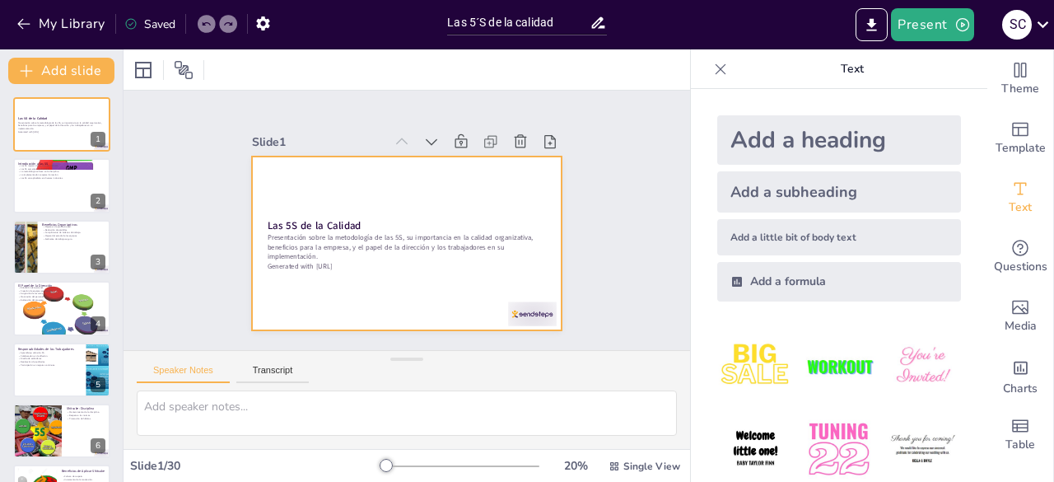
checkbox input "true"
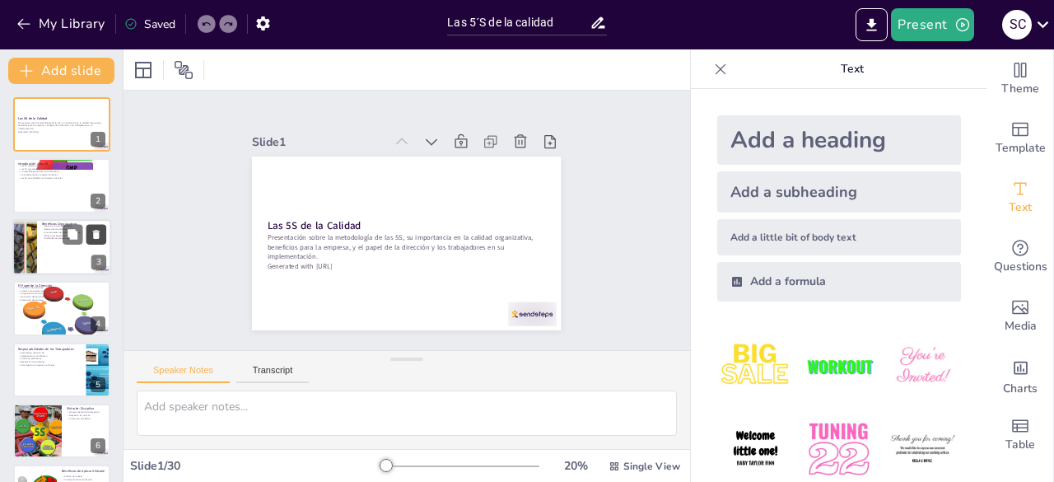
checkbox input "true"
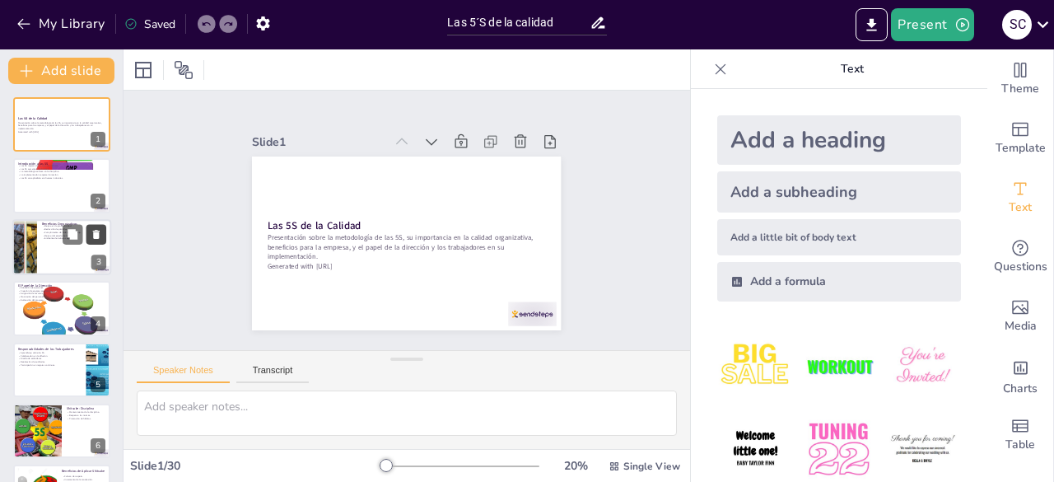
checkbox input "true"
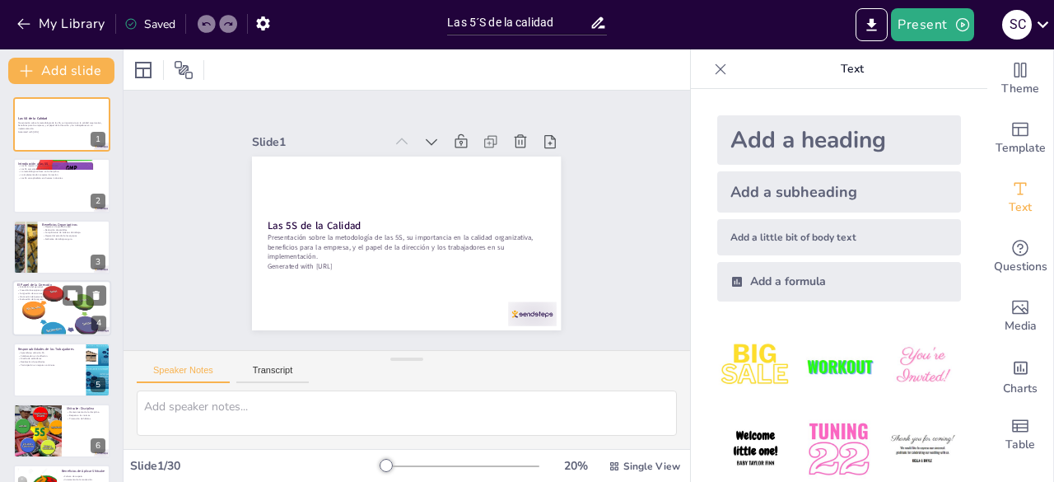
checkbox input "true"
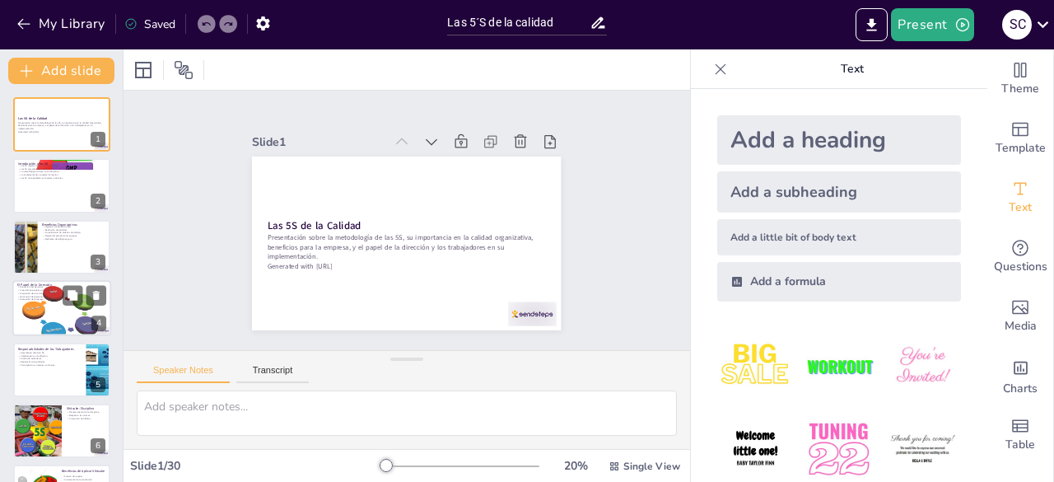
checkbox input "true"
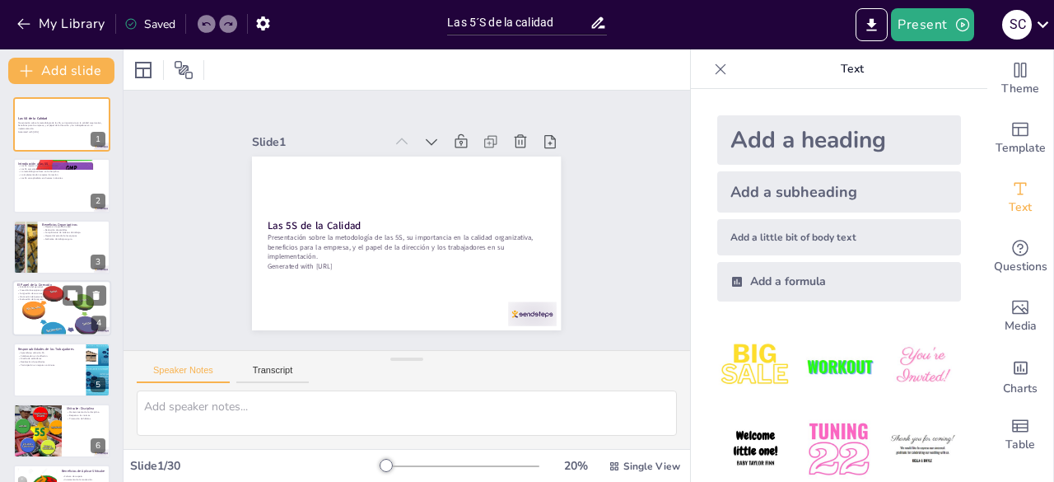
checkbox input "true"
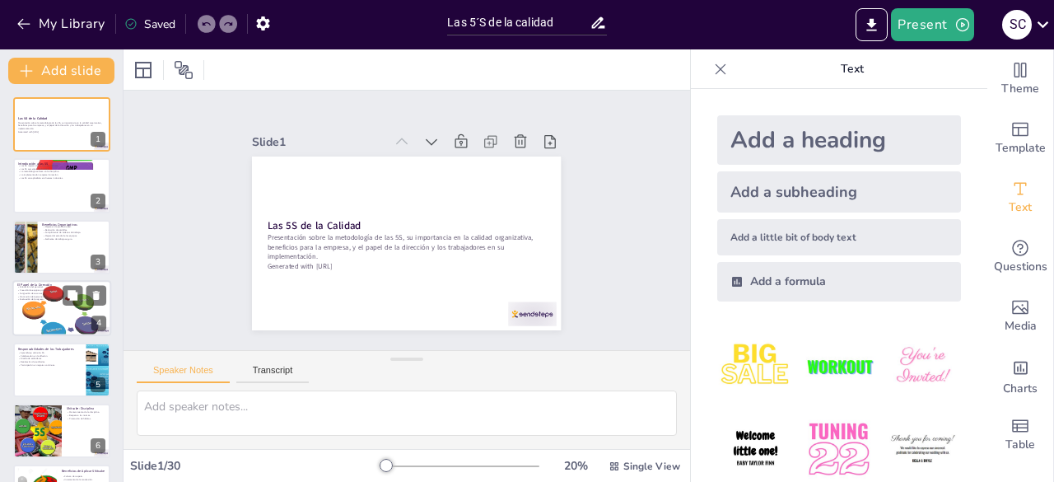
checkbox input "true"
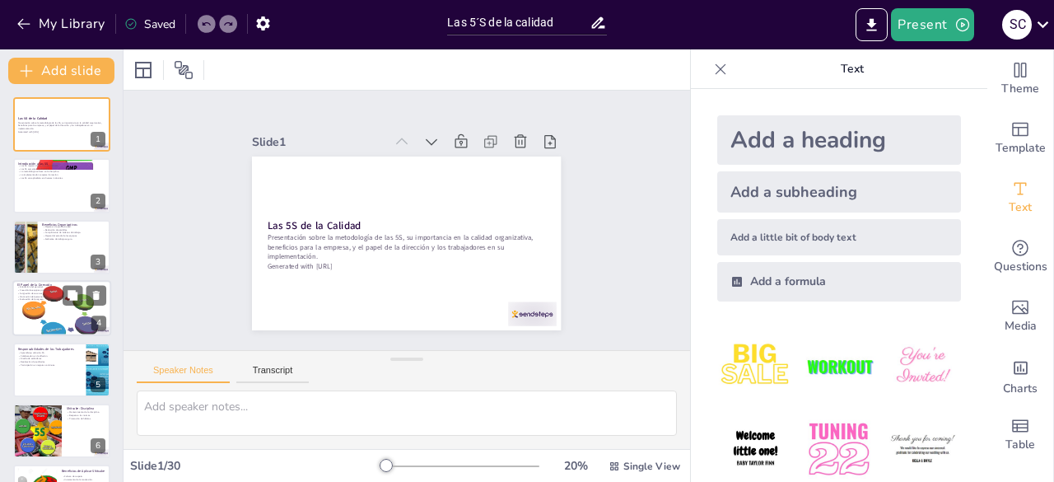
checkbox input "true"
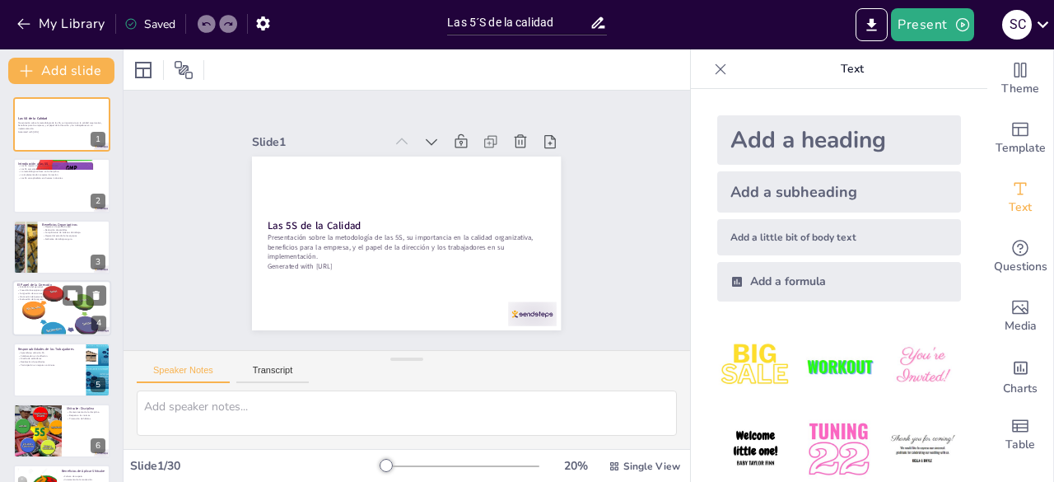
click at [58, 310] on div at bounding box center [61, 308] width 99 height 73
type textarea "La educación es un aspecto crítico en la implementación de las 5S. La dirección…"
checkbox input "true"
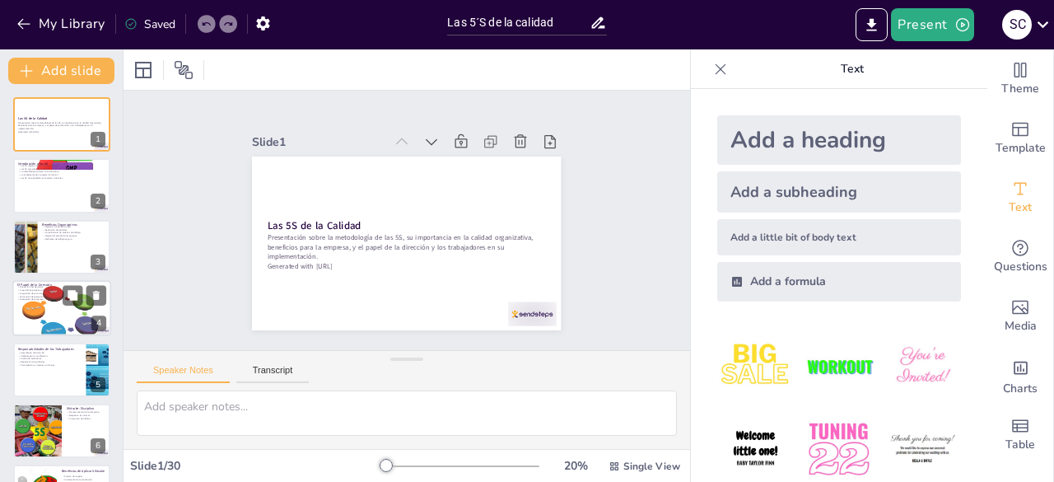
checkbox input "true"
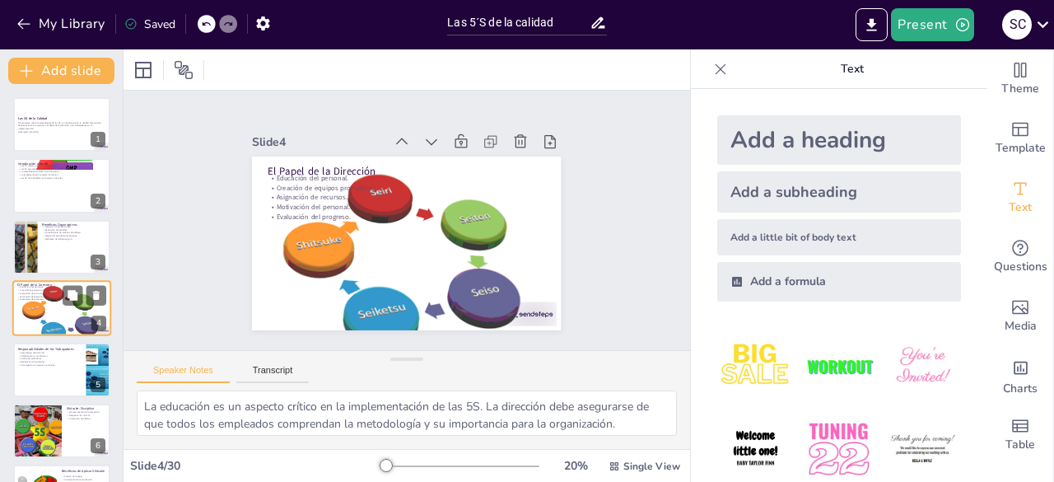
scroll to position [25, 0]
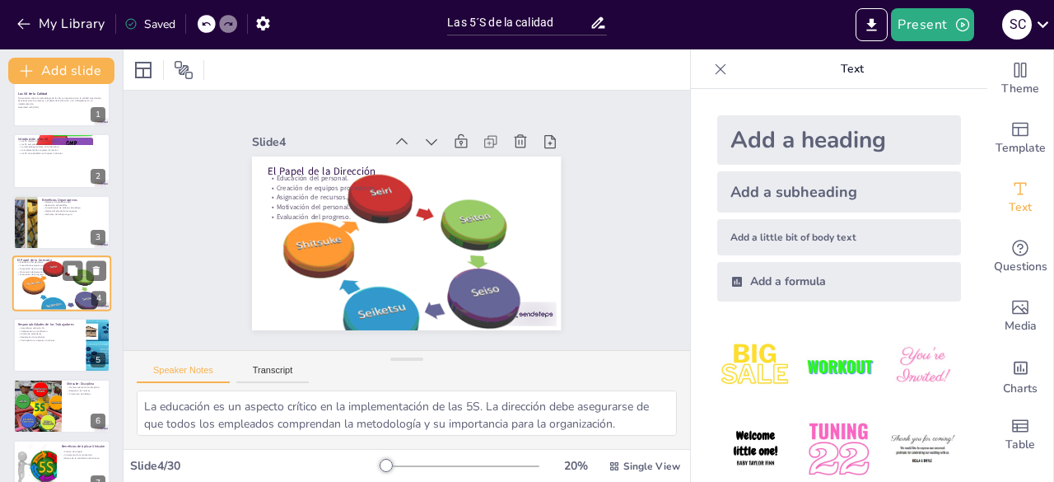
type textarea "El aprendizaje sobre las 5S es fundamental para que los trabajadores comprendan…"
checkbox input "true"
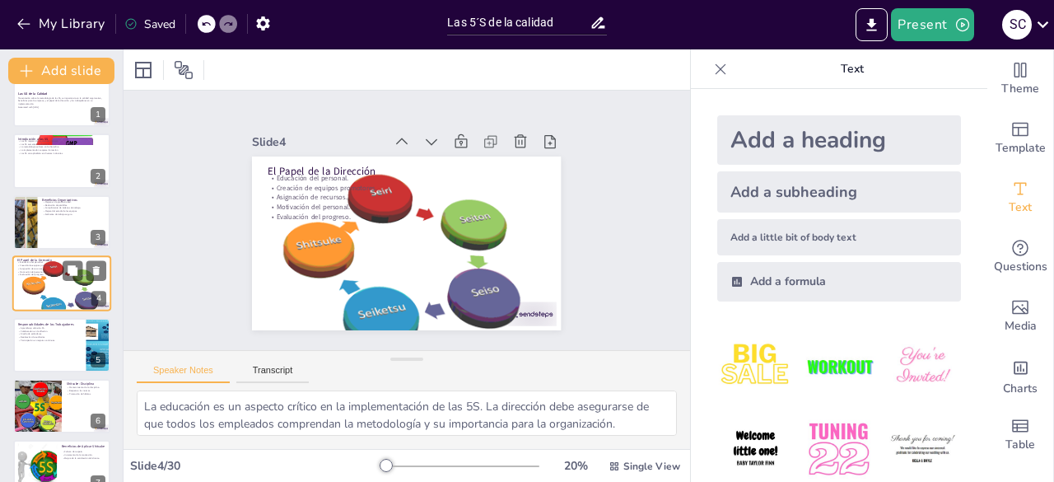
checkbox input "true"
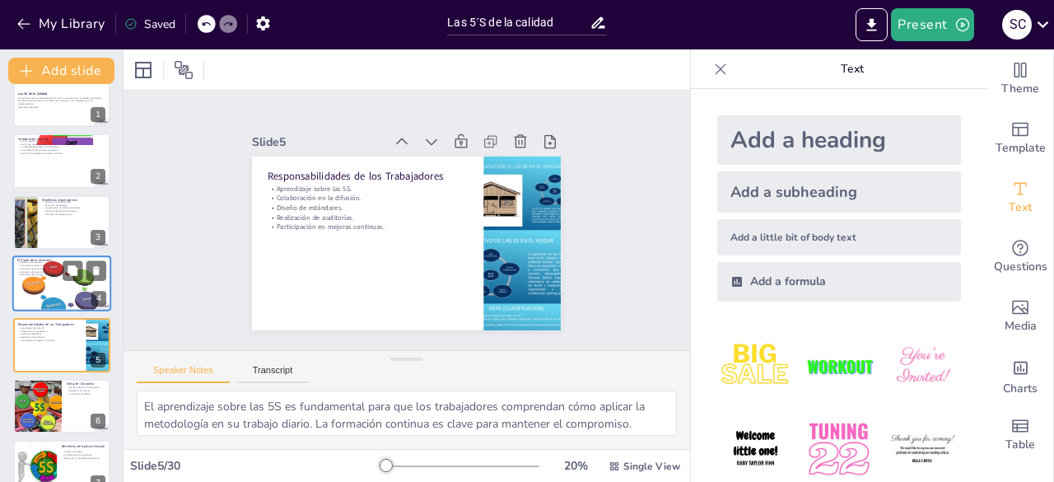
checkbox input "true"
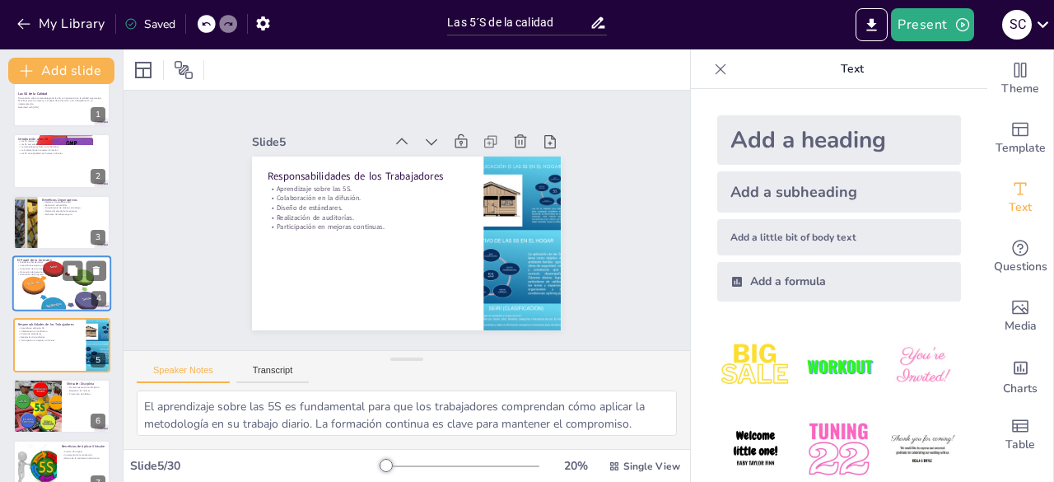
type textarea "Mantener la disciplina es crucial para el éxito de las 5S. Sin un compromiso co…"
checkbox input "true"
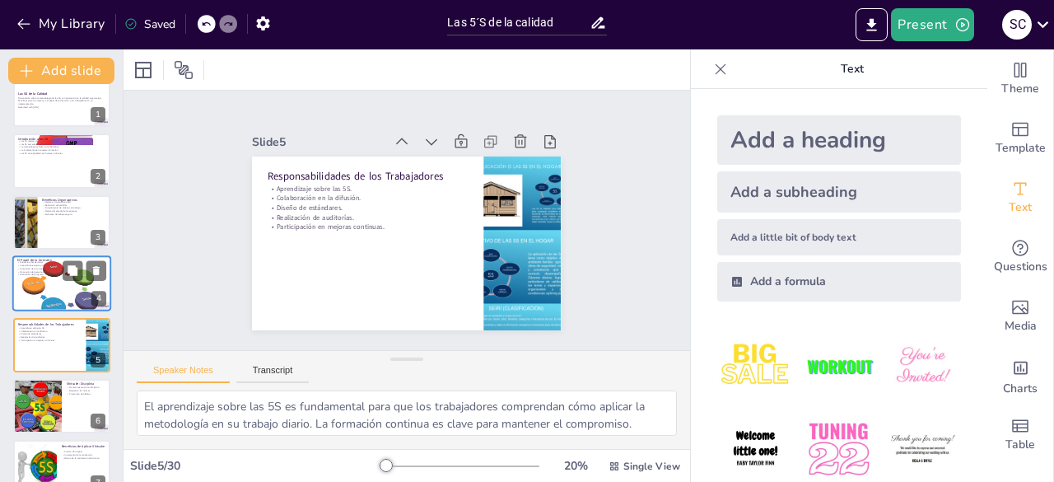
checkbox input "true"
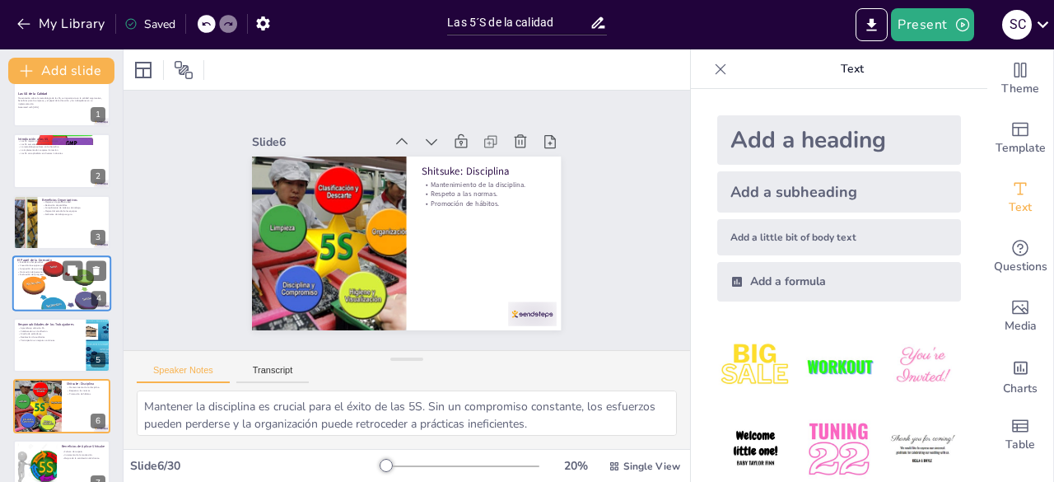
checkbox input "true"
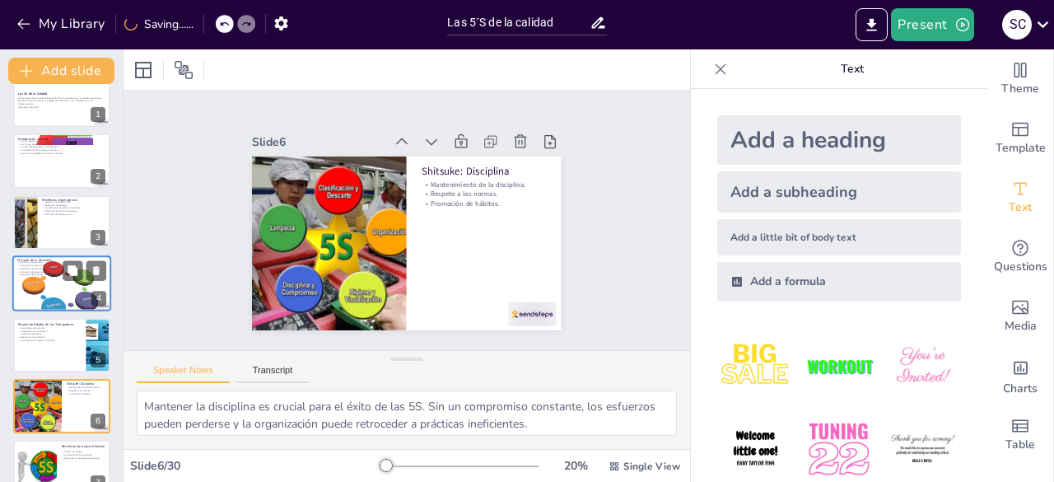
type textarea "Fomentar una cultura de respeto en el lugar de trabajo es esencial para el bien…"
checkbox input "true"
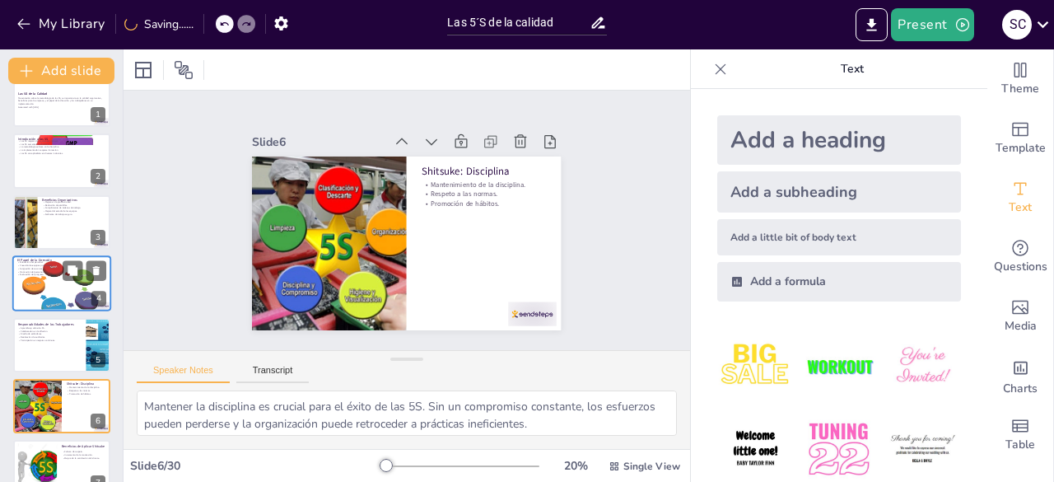
checkbox input "true"
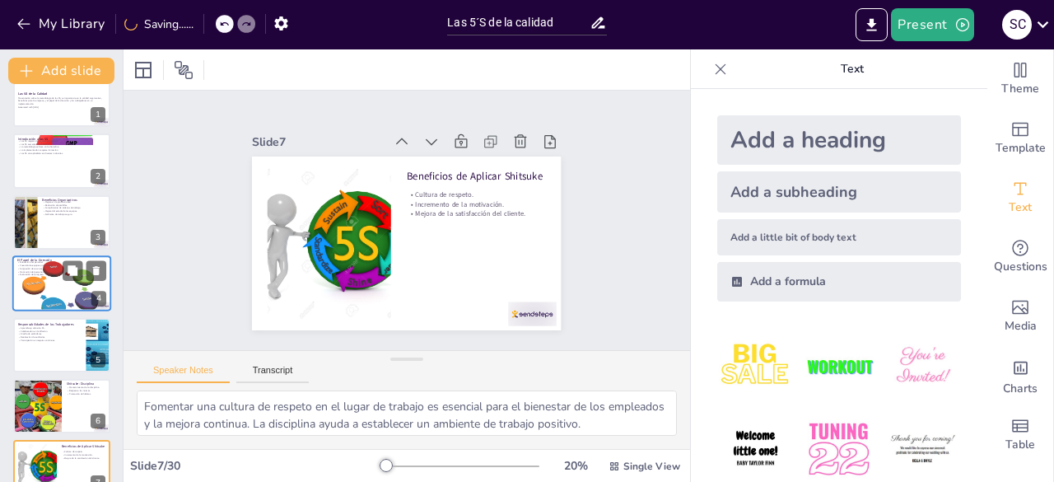
checkbox input "true"
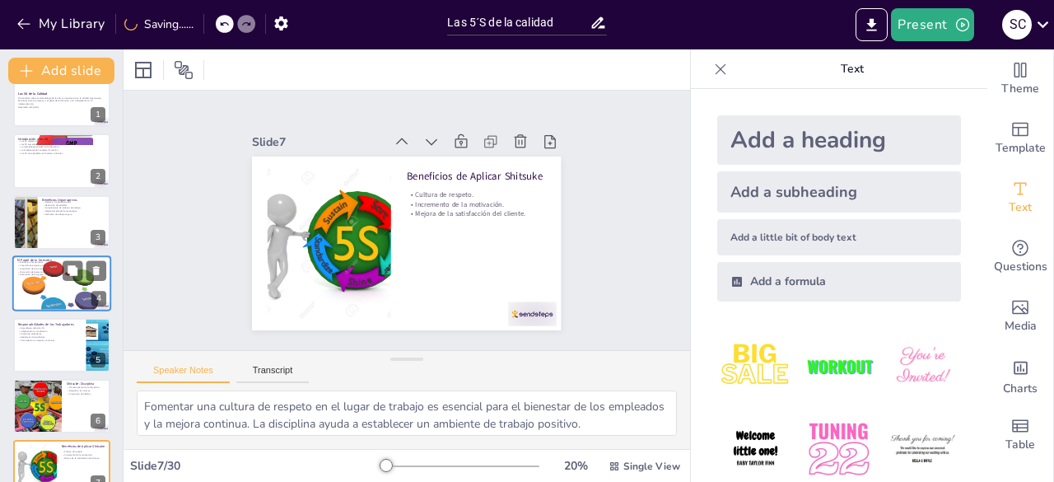
type textarea "La eliminación de pérdidas de tiempo es uno de los principales beneficios del o…"
checkbox input "true"
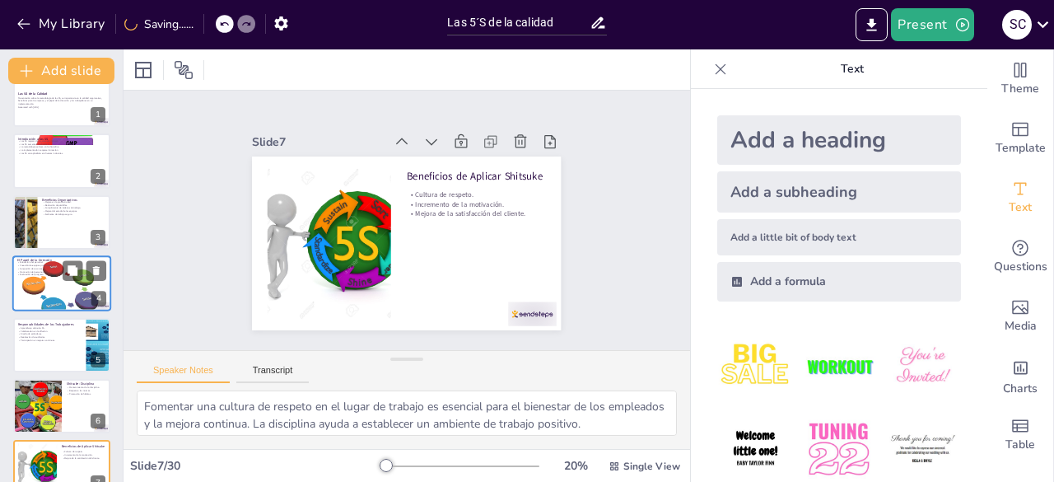
checkbox input "true"
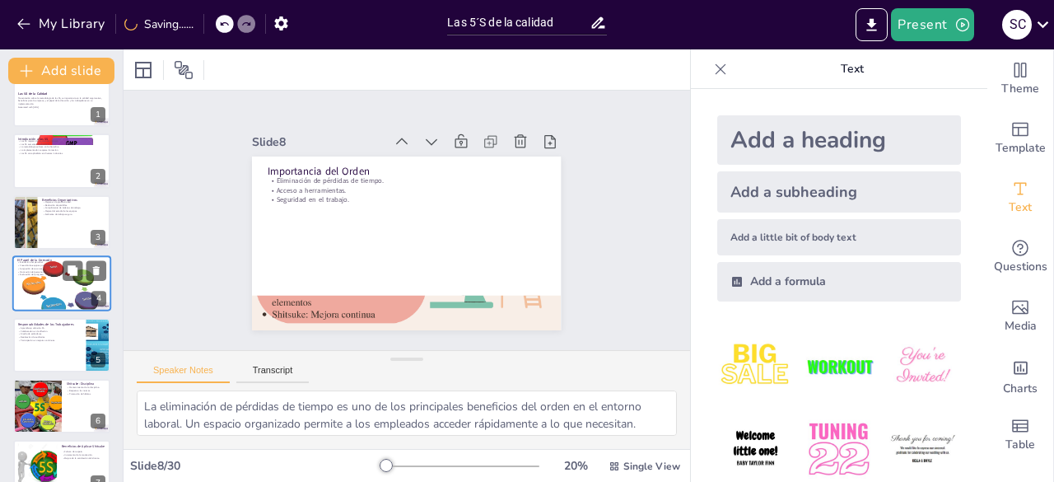
checkbox input "true"
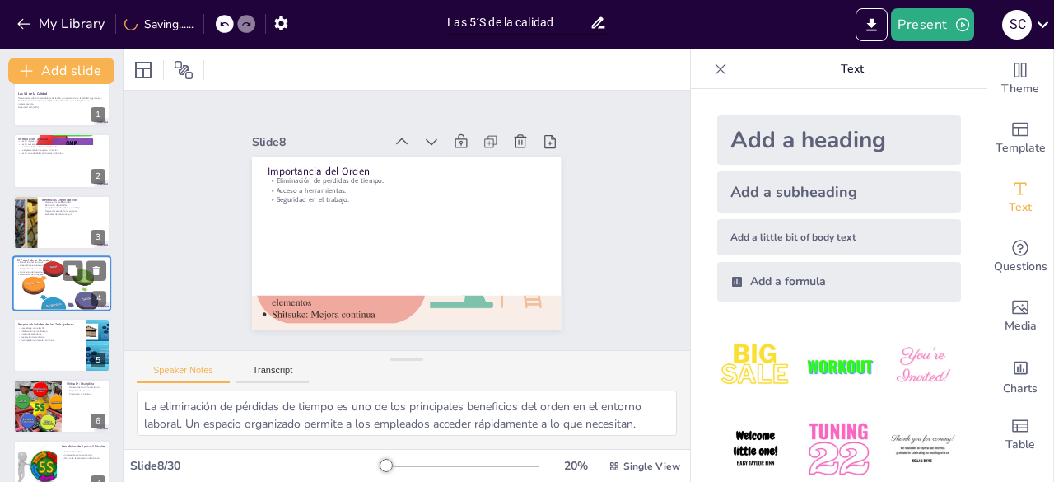
type textarea "La codificación de artículos es fundamental para facilitar su identificación y …"
checkbox input "true"
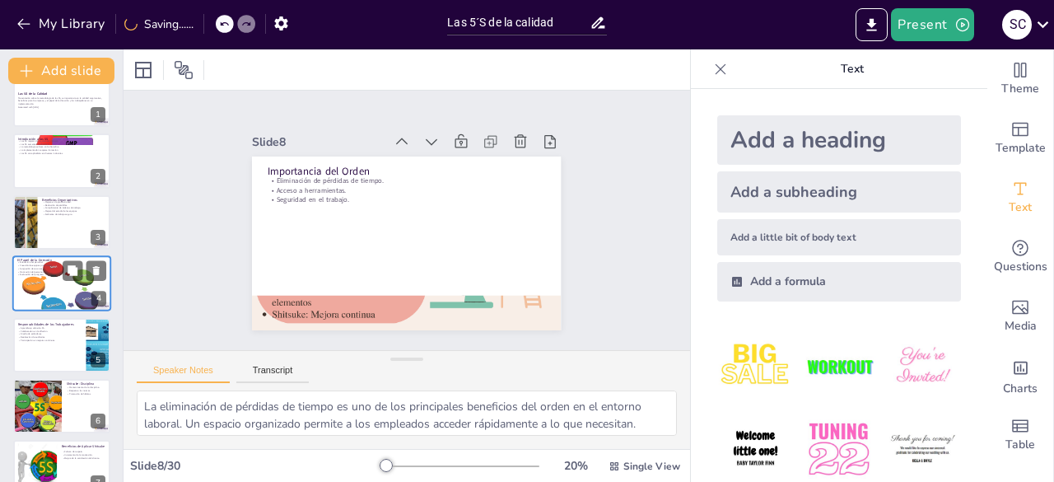
checkbox input "true"
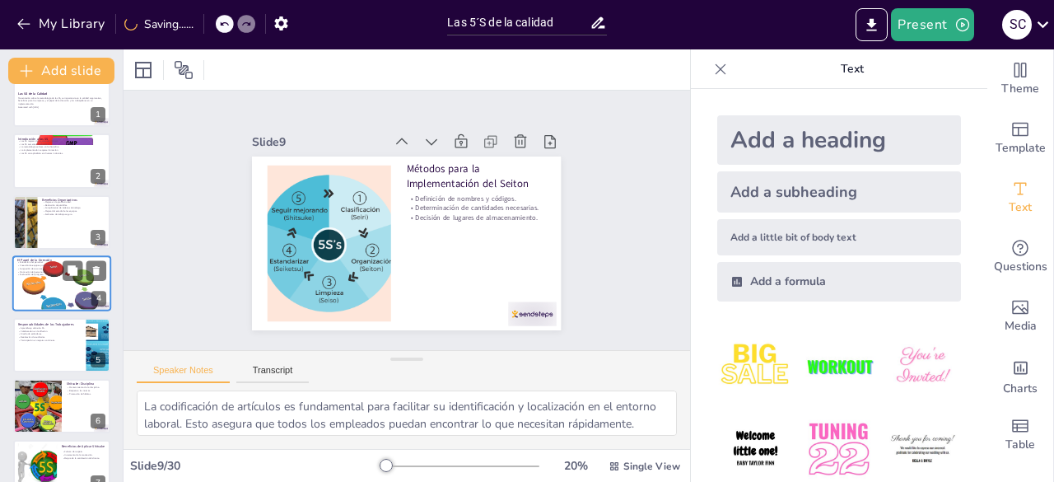
checkbox input "true"
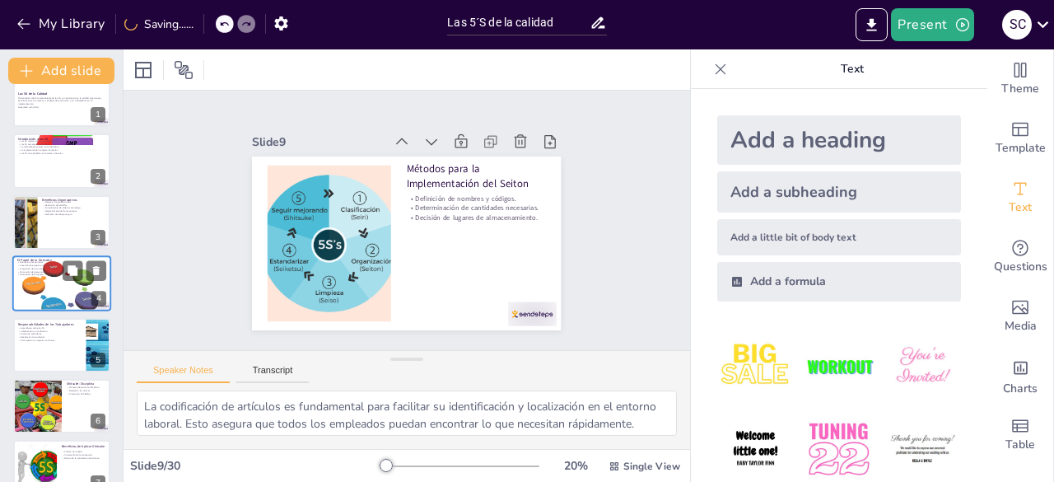
type textarea "El compromiso de la dirección es esencial para el éxito de las 5S. Los líderes …"
checkbox input "true"
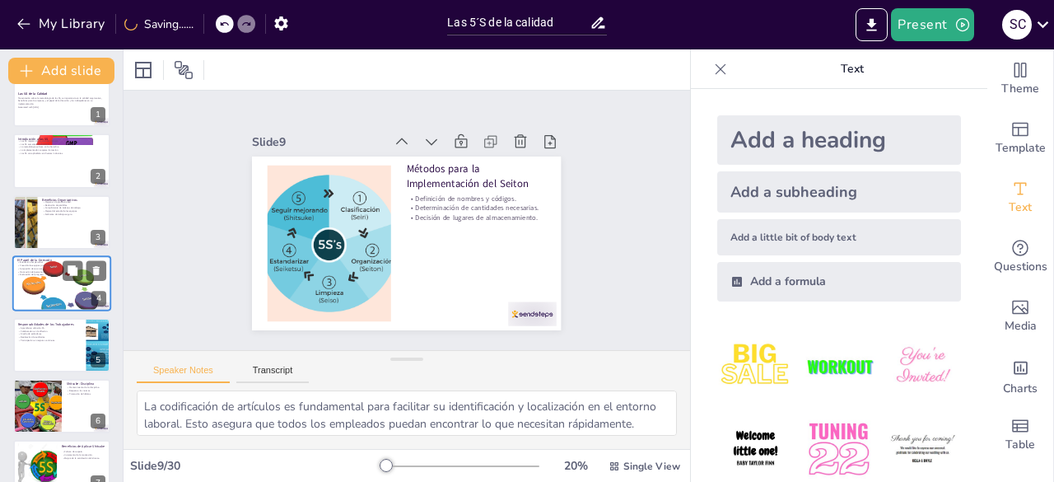
checkbox input "true"
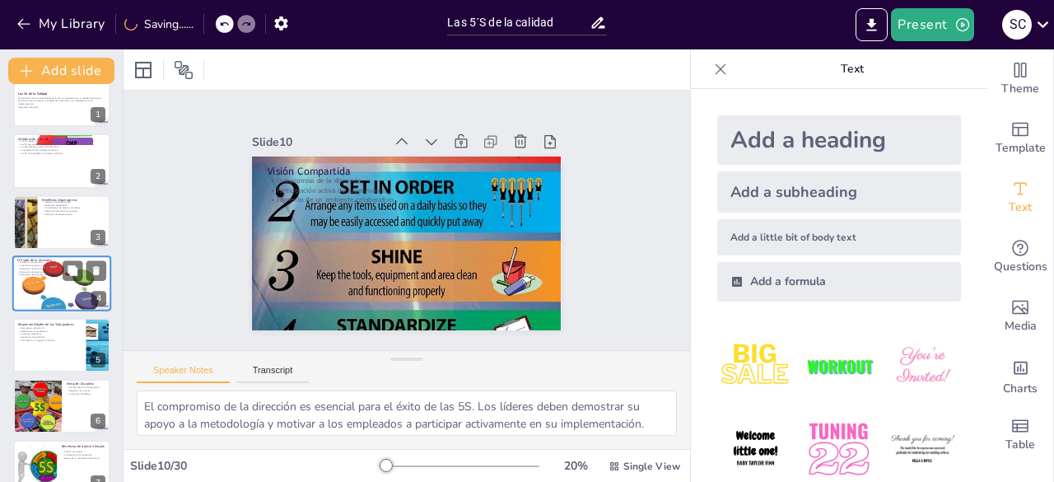
checkbox input "true"
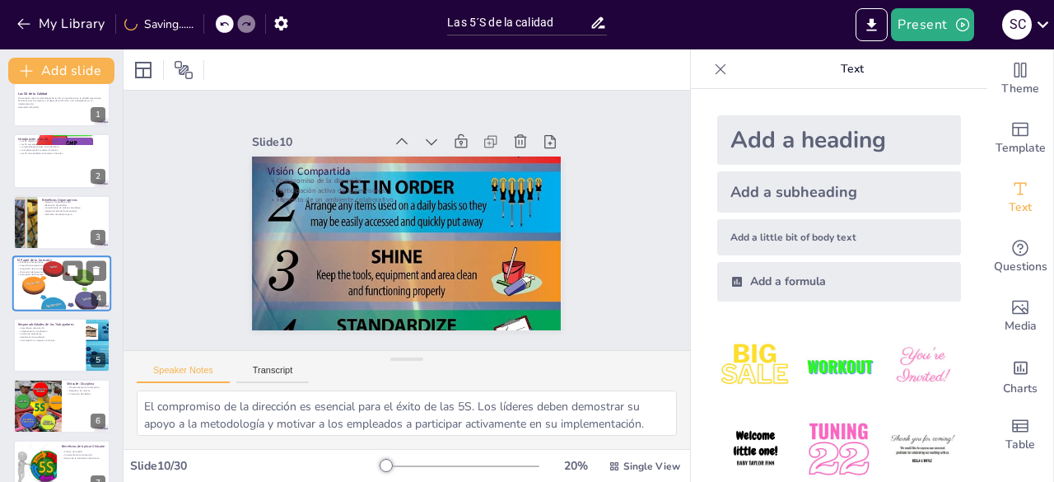
type textarea "La implementación gradual de las 5S permite que los empleados se adapten a los …"
checkbox input "true"
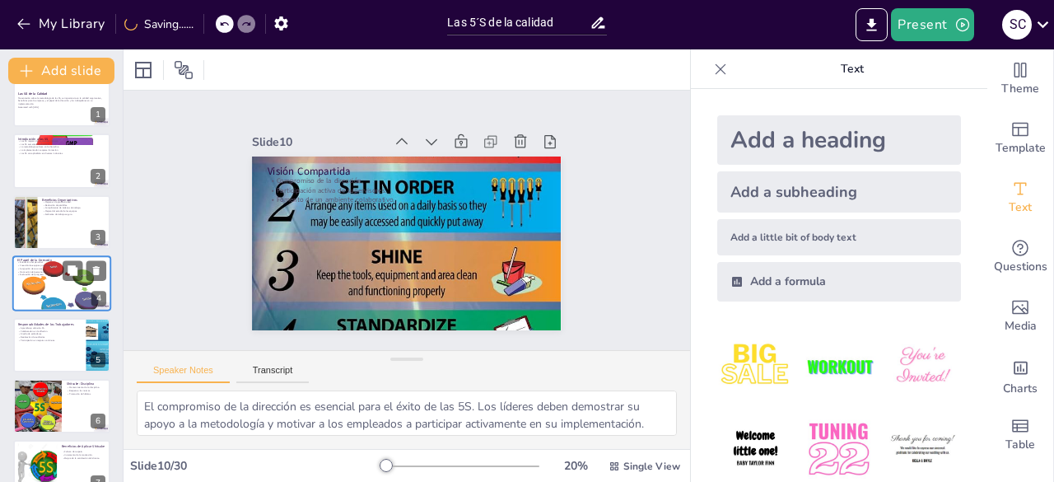
checkbox input "true"
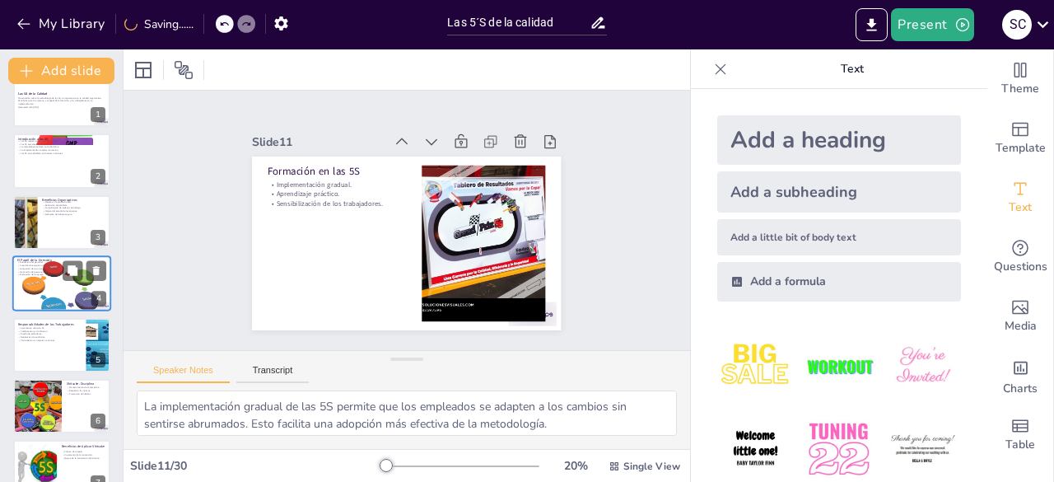
checkbox input "true"
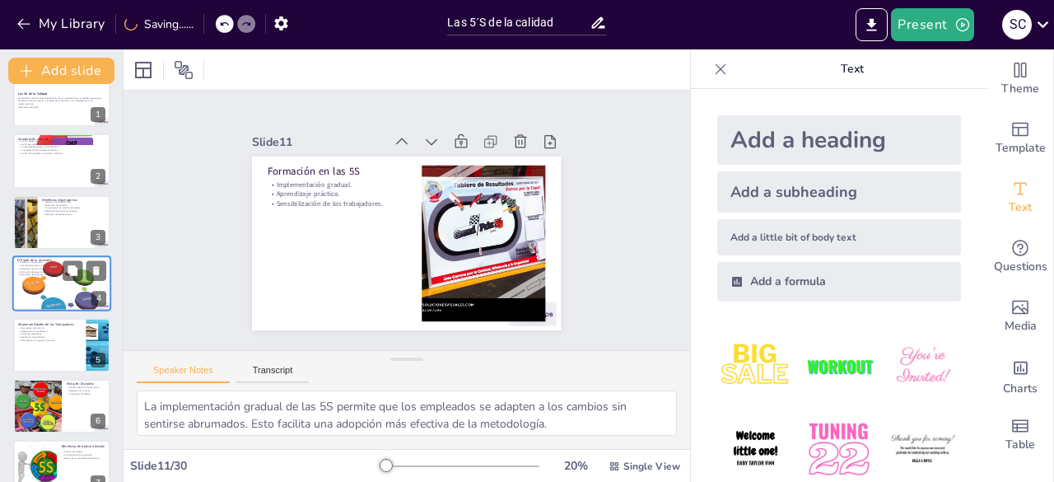
type textarea "Resaltar información importante es esencial para que los empleados puedan ident…"
checkbox input "true"
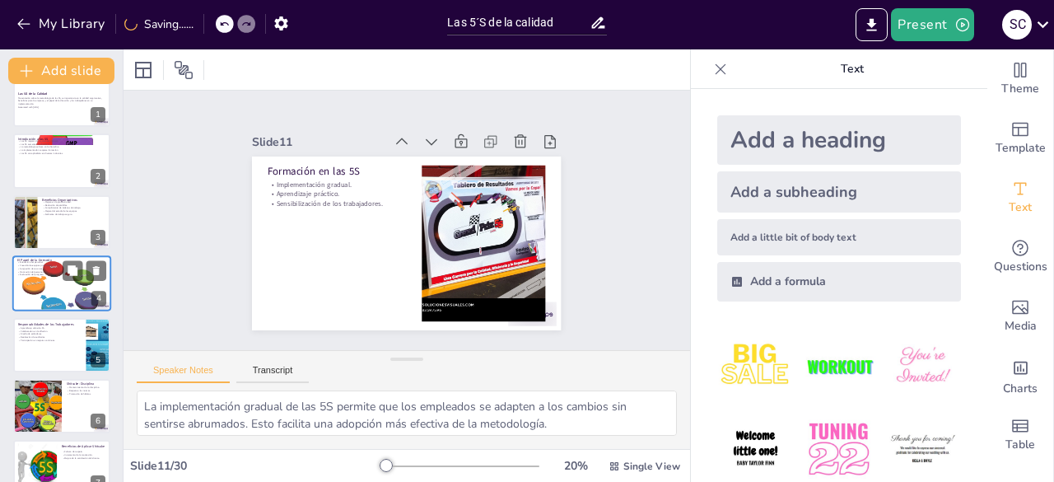
checkbox input "true"
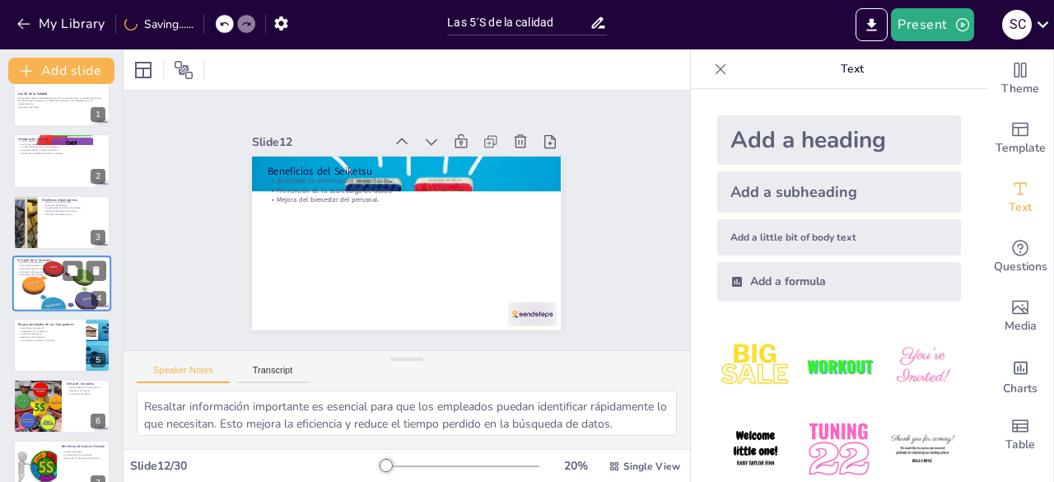
type textarea "Identificar las fuentes de suciedad es crucial para abordar los problemas de li…"
checkbox input "true"
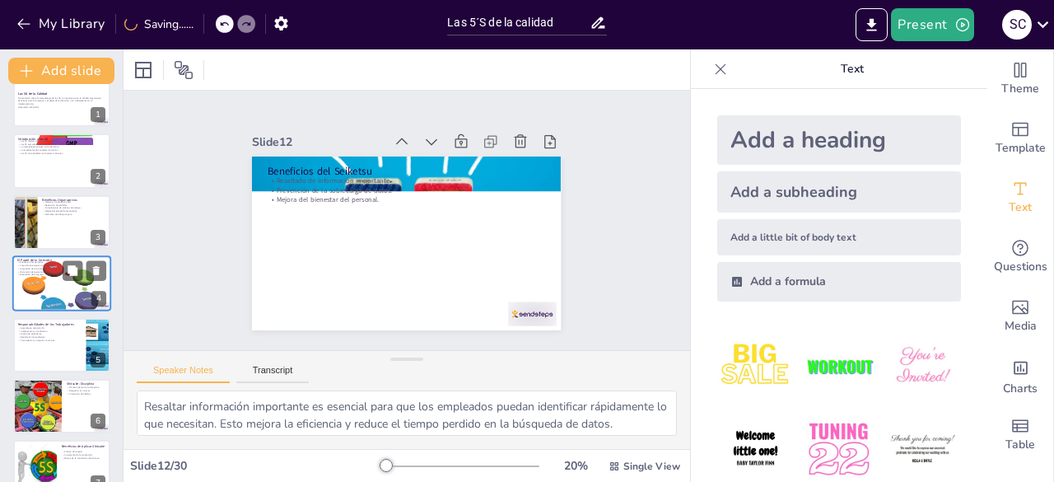
checkbox input "true"
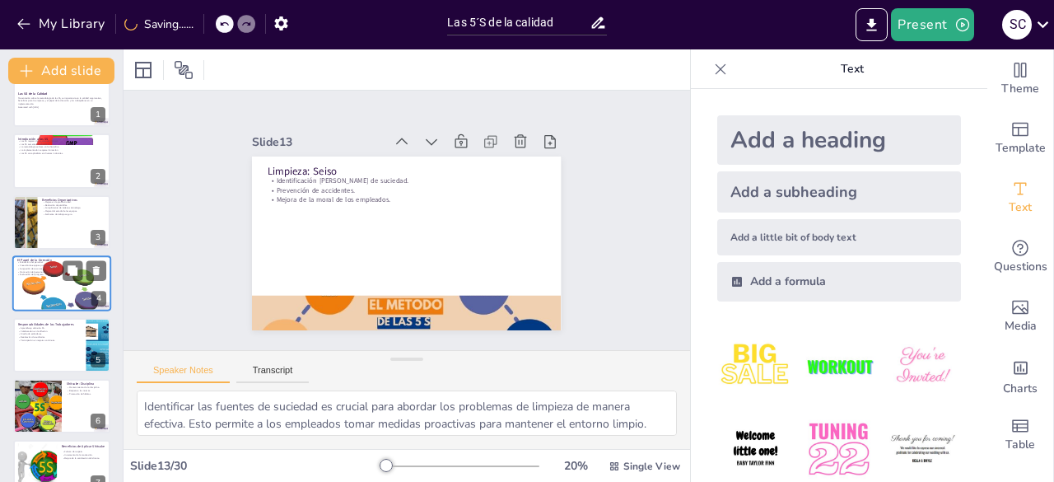
checkbox input "true"
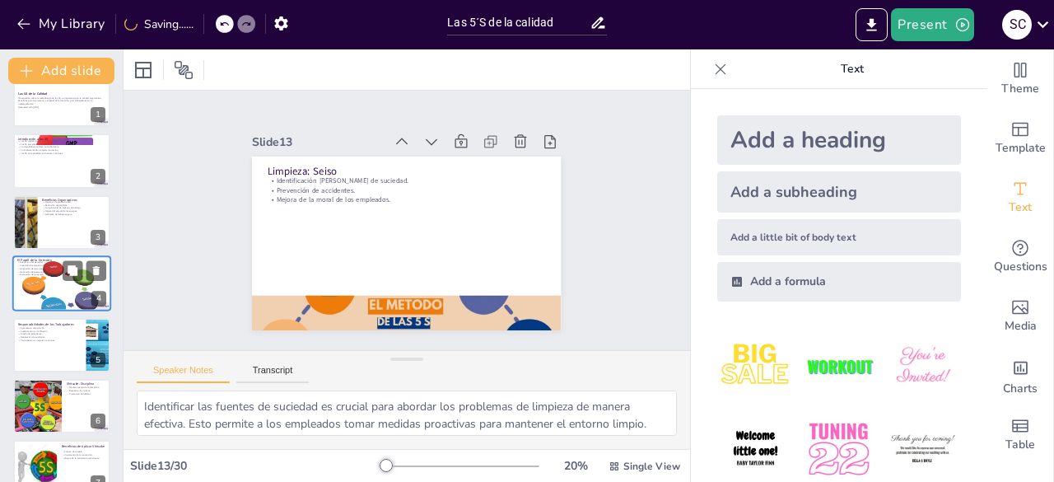
type textarea "La reducción de riesgos de accidentes es uno de los principales beneficios de m…"
checkbox input "true"
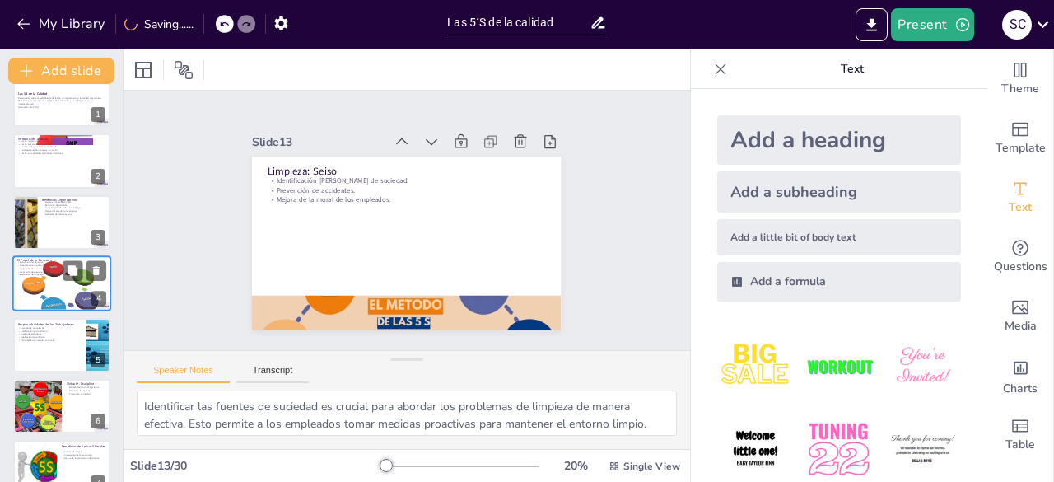
checkbox input "true"
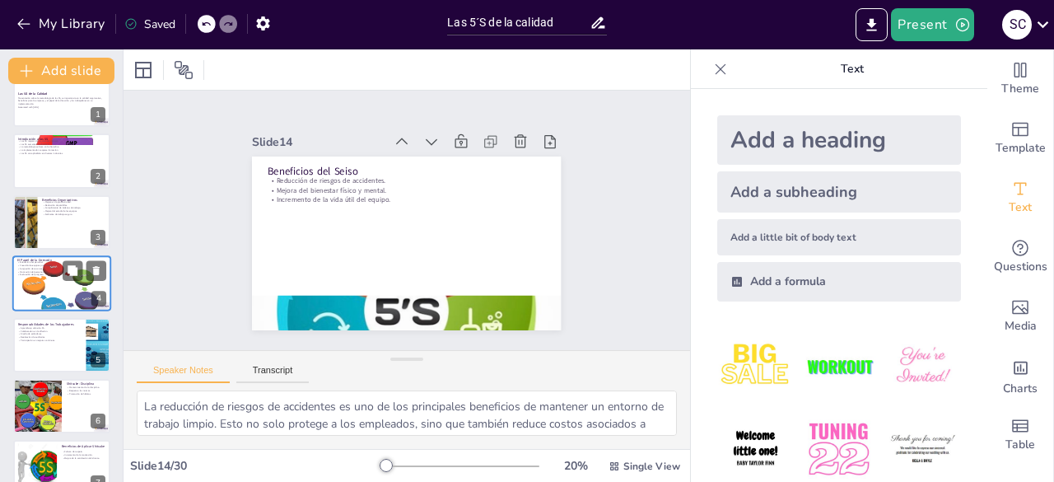
type textarea "Establecer estándares claros es esencial para mantener el orden y la limpieza e…"
checkbox input "true"
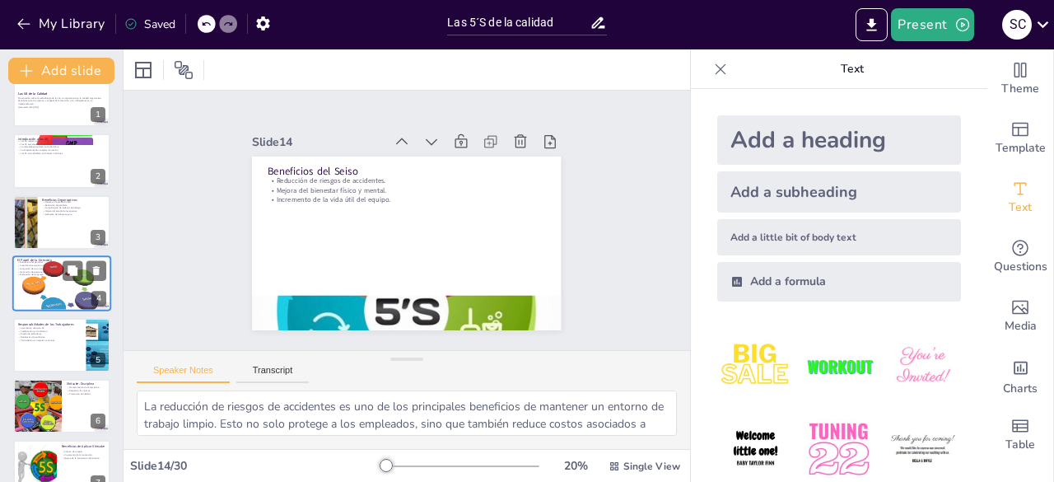
checkbox input "true"
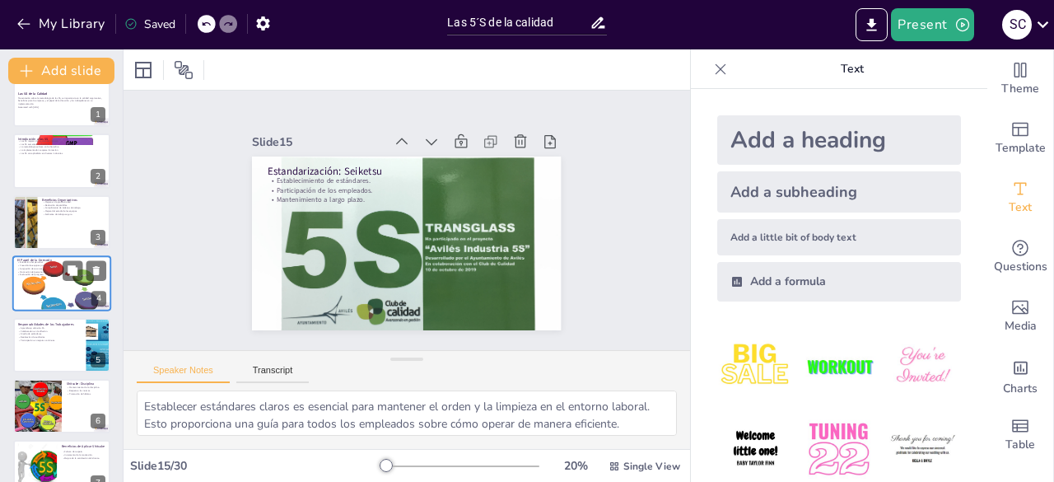
type textarea "La ubicación adecuada de elementos es esencial para un entorno de trabajo efici…"
checkbox input "true"
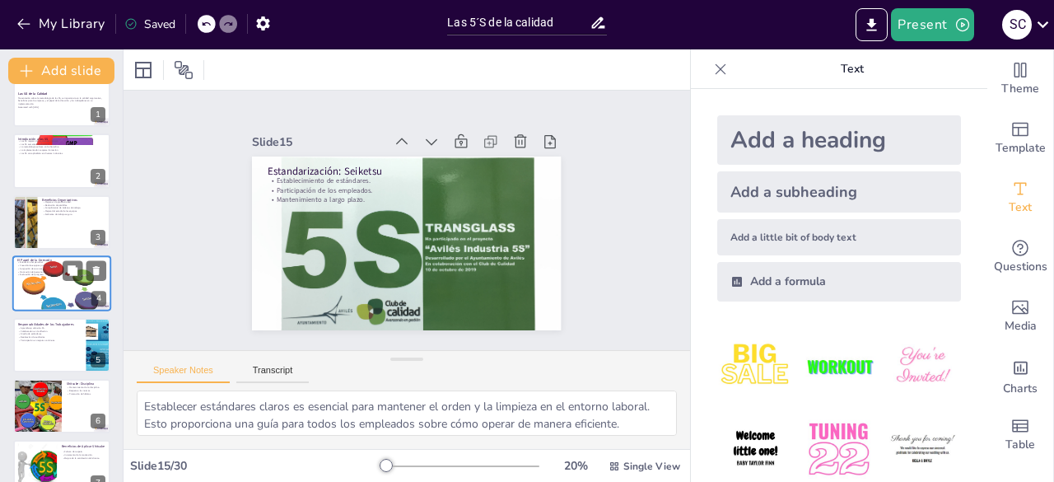
checkbox input "true"
type textarea "La separación de lo necesario de lo innecesario es fundamental para mantener un…"
checkbox input "true"
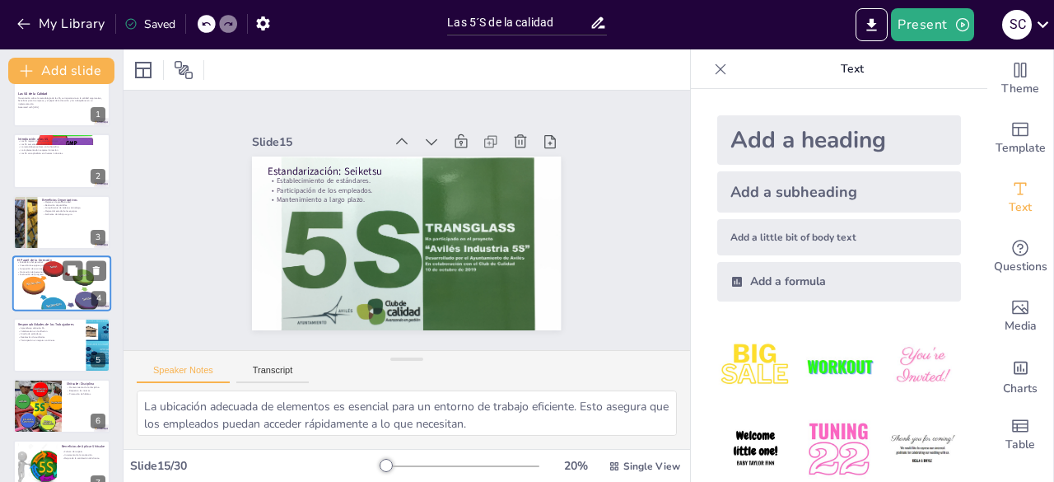
checkbox input "true"
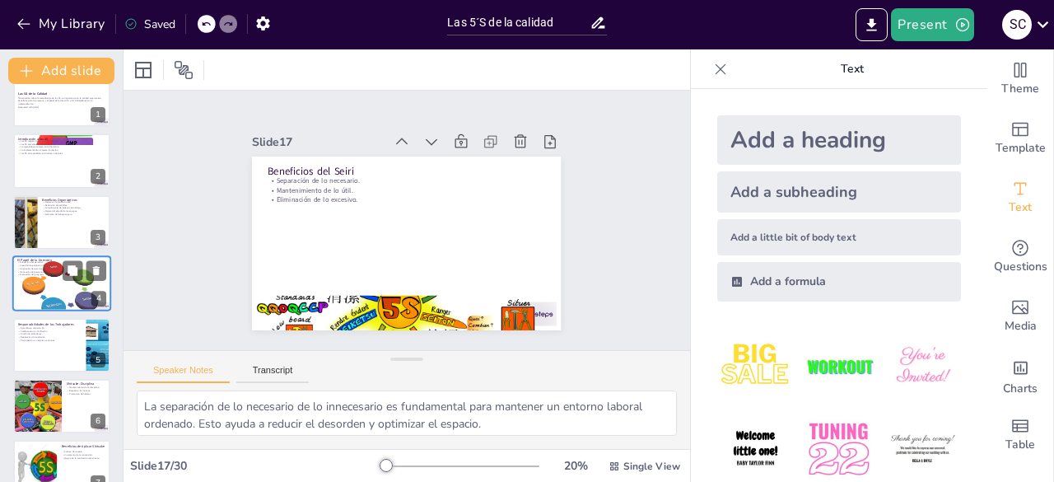
type textarea "La clasificación es el primer paso de las 5S y es esencial para identificar lo …"
checkbox input "true"
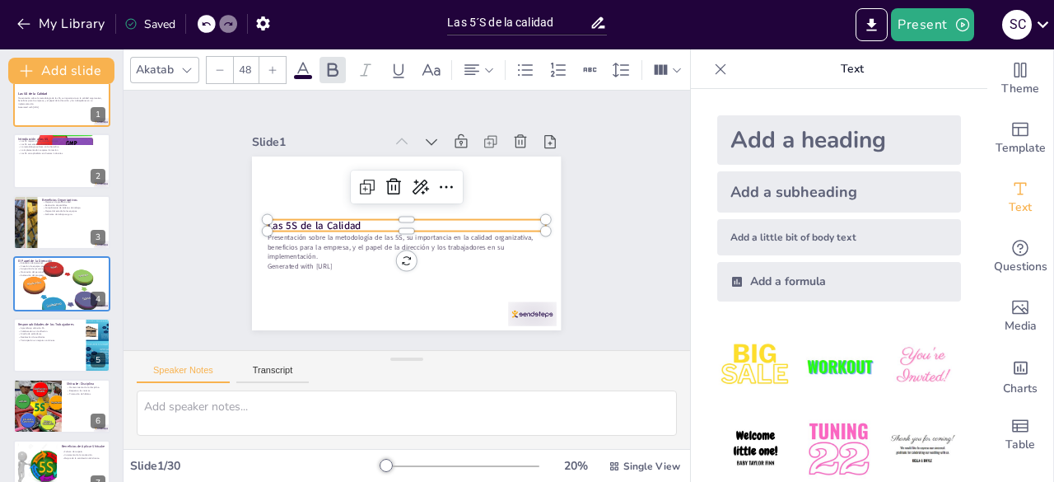
click at [432, 250] on strong "Las 5S de la Calidad" at bounding box center [465, 292] width 67 height 84
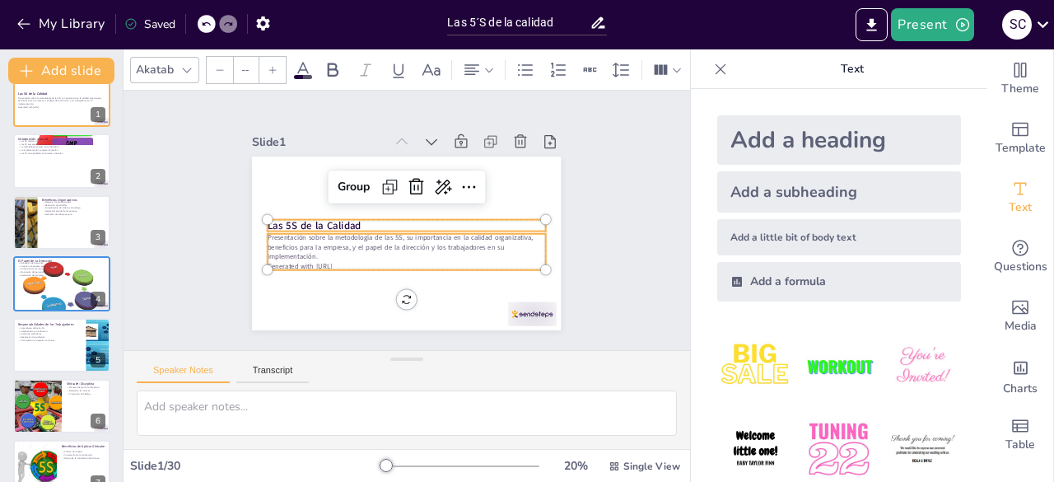
click at [344, 223] on p "Presentación sobre la metodología de las 5S, su importancia en la calidad organ…" at bounding box center [409, 195] width 279 height 58
click at [1035, 27] on icon at bounding box center [1043, 24] width 22 height 22
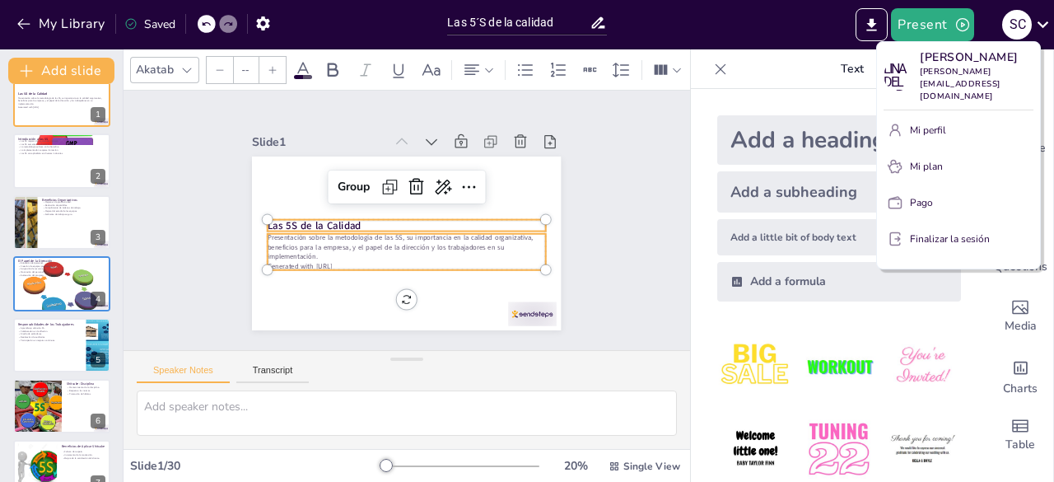
click at [142, 161] on div at bounding box center [527, 241] width 1054 height 482
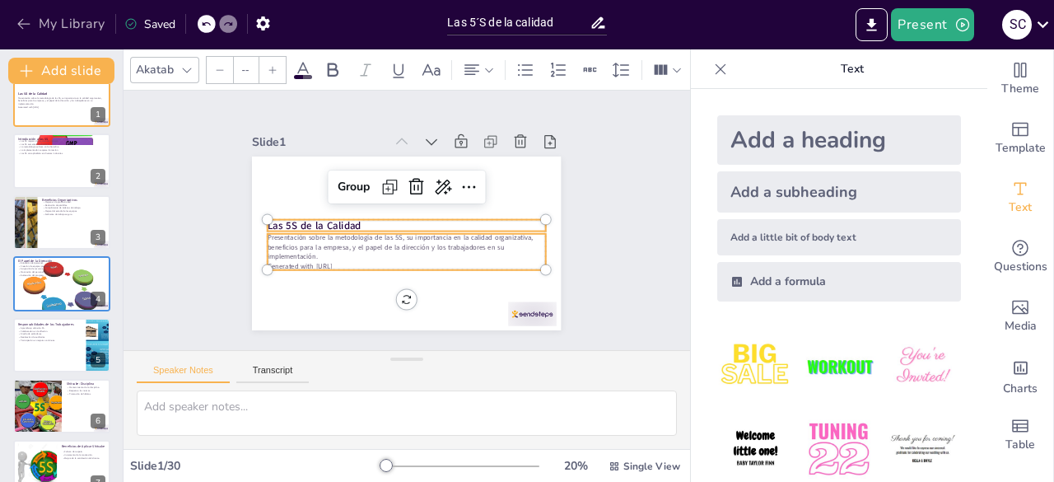
click at [64, 26] on button "My Library" at bounding box center [62, 24] width 100 height 26
